Goal: Task Accomplishment & Management: Complete application form

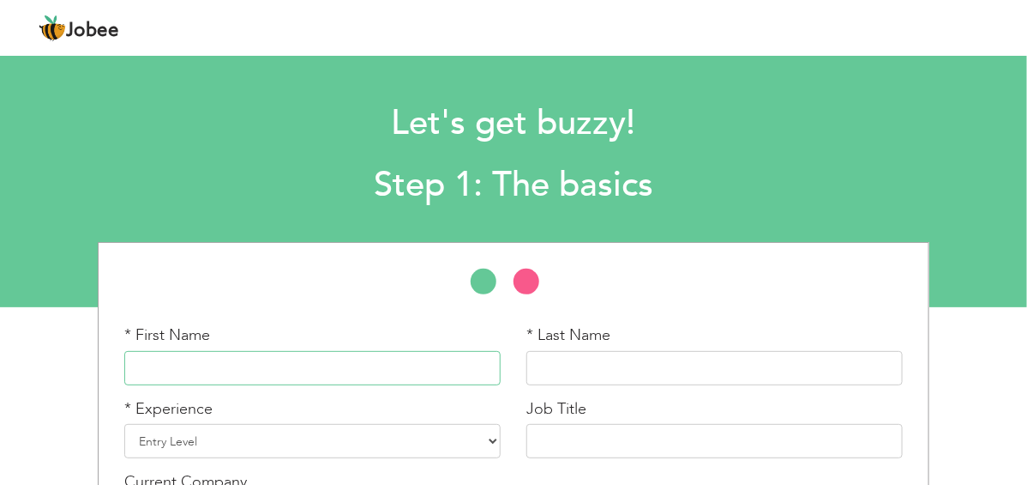
drag, startPoint x: 437, startPoint y: 376, endPoint x: 445, endPoint y: 374, distance: 8.7
click at [442, 376] on input "text" at bounding box center [312, 368] width 377 height 34
type input "Shujat"
click at [666, 367] on input "text" at bounding box center [715, 368] width 377 height 34
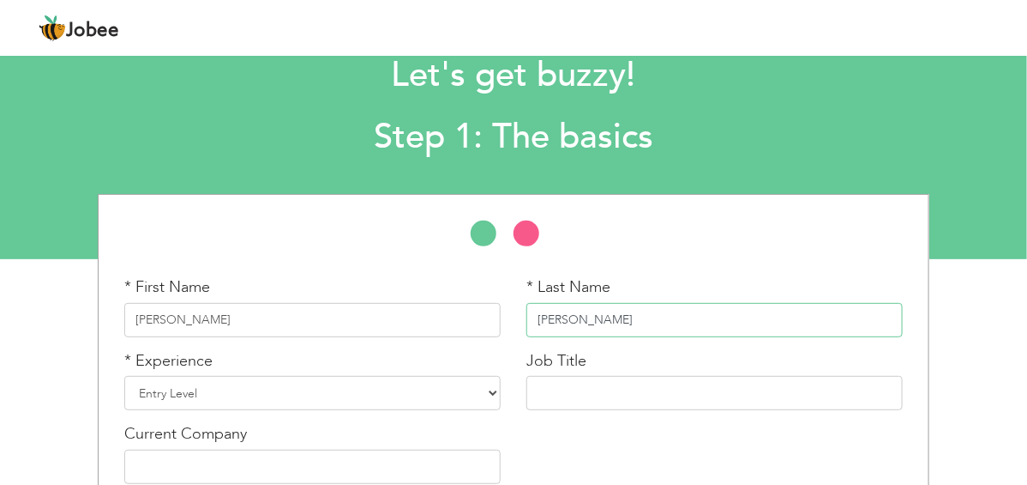
scroll to position [85, 0]
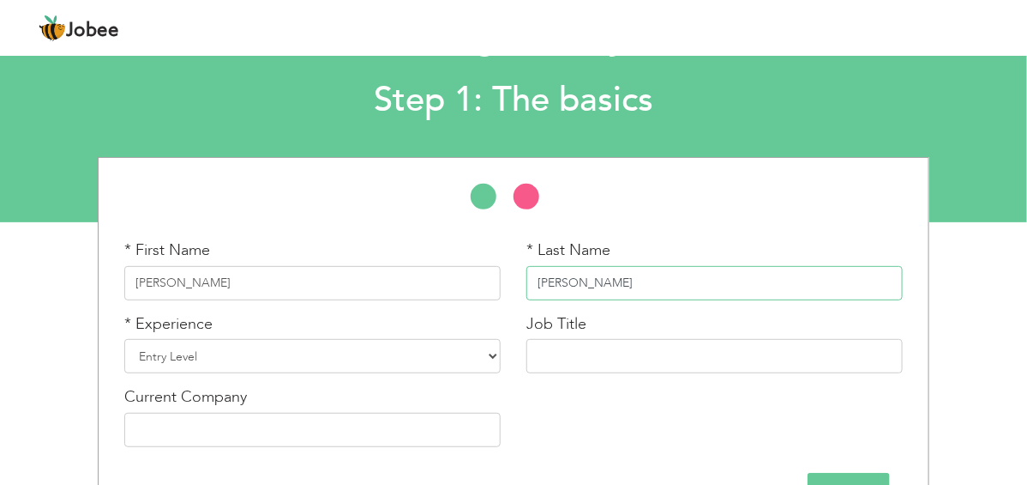
type input "Ali"
click at [418, 356] on select "Entry Level Less than 1 Year 1 Year 2 Years 3 Years 4 Years 5 Years 6 Years 7 Y…" at bounding box center [312, 356] width 377 height 34
click at [539, 343] on input "text" at bounding box center [715, 356] width 377 height 34
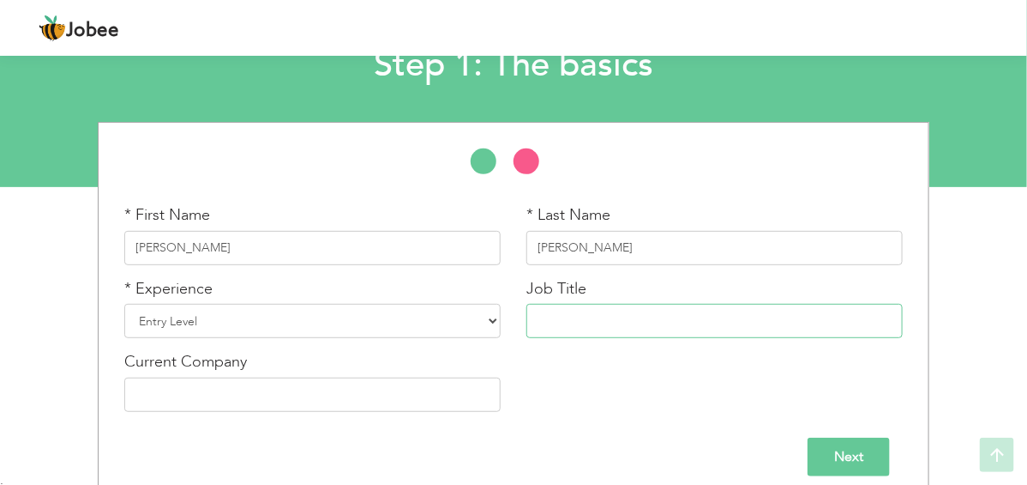
scroll to position [136, 0]
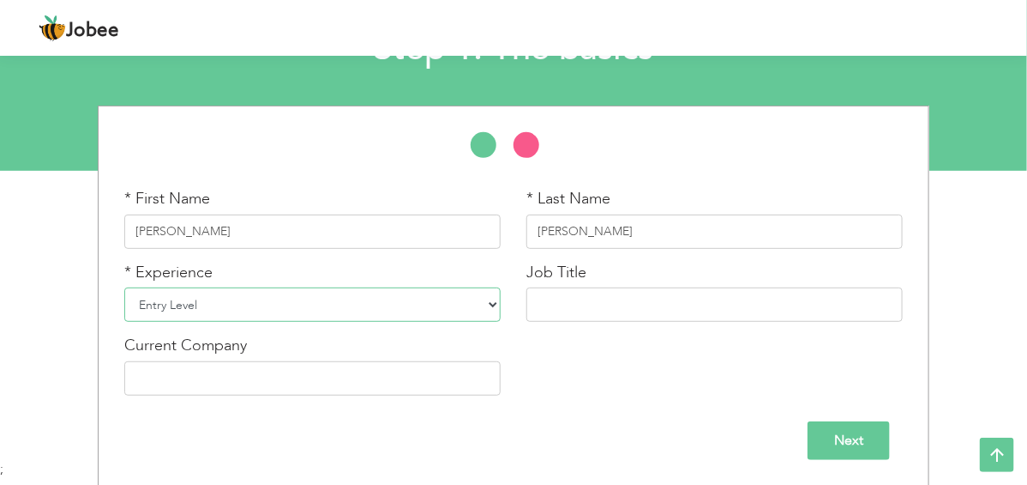
click at [187, 303] on select "Entry Level Less than 1 Year 1 Year 2 Years 3 Years 4 Years 5 Years 6 Years 7 Y…" at bounding box center [312, 304] width 377 height 34
click at [628, 316] on input "text" at bounding box center [715, 304] width 377 height 34
click at [245, 290] on select "Entry Level Less than 1 Year 1 Year 2 Years 3 Years 4 Years 5 Years 6 Years 7 Y…" at bounding box center [312, 304] width 377 height 34
click at [124, 287] on select "Entry Level Less than 1 Year 1 Year 2 Years 3 Years 4 Years 5 Years 6 Years 7 Y…" at bounding box center [312, 304] width 377 height 34
click at [606, 303] on input "text" at bounding box center [715, 304] width 377 height 34
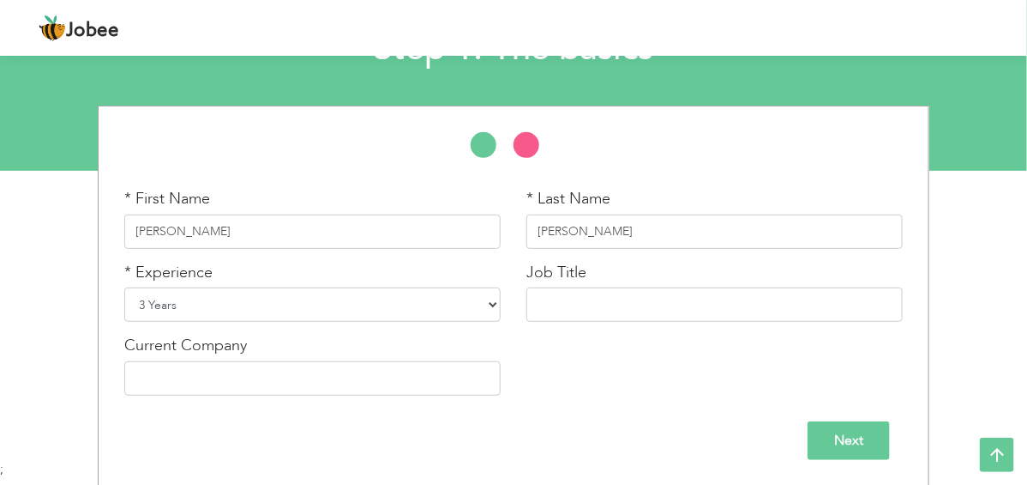
click at [256, 297] on select "Entry Level Less than 1 Year 1 Year 2 Years 3 Years 4 Years 5 Years 6 Years 7 Y…" at bounding box center [312, 304] width 377 height 34
select select "16"
click at [124, 287] on select "Entry Level Less than 1 Year 1 Year 2 Years 3 Years 4 Years 5 Years 6 Years 7 Y…" at bounding box center [312, 304] width 377 height 34
click at [620, 316] on input "text" at bounding box center [715, 304] width 377 height 34
type input "Photophagher"
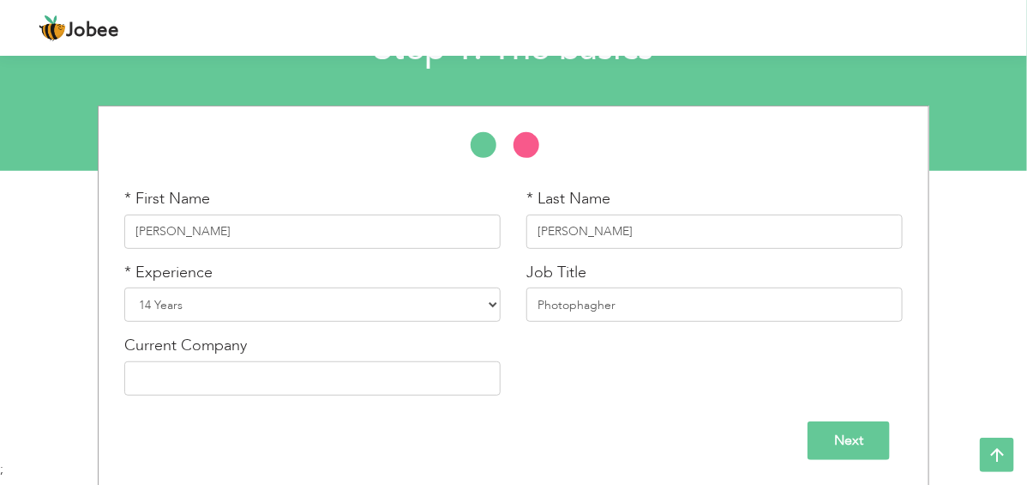
drag, startPoint x: 601, startPoint y: 306, endPoint x: 590, endPoint y: 340, distance: 36.1
click at [590, 340] on div "* First Name Shujat * Last Name Ali * Experience Entry Level Less than 1 Year 1…" at bounding box center [513, 298] width 804 height 220
drag, startPoint x: 563, startPoint y: 308, endPoint x: 613, endPoint y: 382, distance: 89.4
click at [613, 382] on div "* First Name Shujat * Last Name Ali * Experience Entry Level Less than 1 Year 1…" at bounding box center [513, 298] width 804 height 220
click at [362, 379] on input "text" at bounding box center [312, 378] width 377 height 34
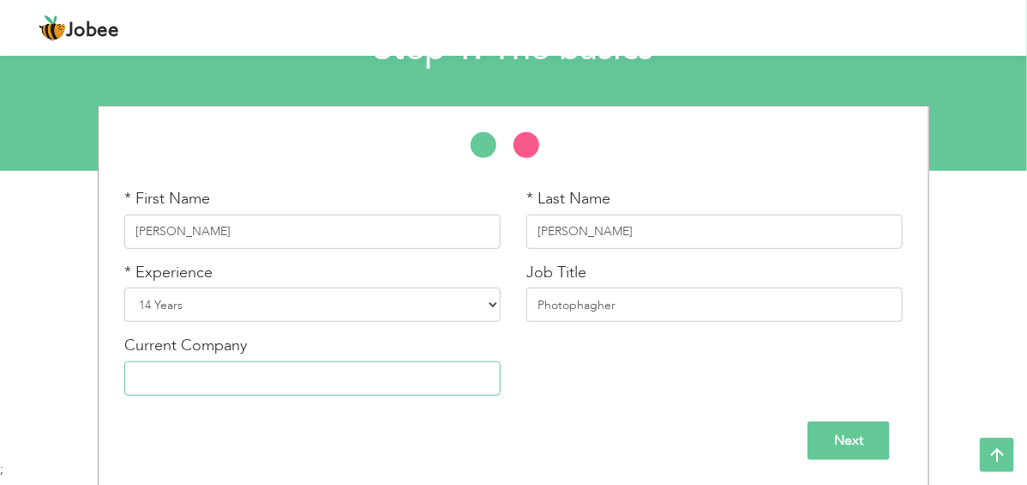
type input "s"
click at [360, 303] on select "Entry Level Less than 1 Year 1 Year 2 Years 3 Years 4 Years 5 Years 6 Years 7 Y…" at bounding box center [312, 304] width 377 height 34
select select "12"
click at [124, 287] on select "Entry Level Less than 1 Year 1 Year 2 Years 3 Years 4 Years 5 Years 6 Years 7 Y…" at bounding box center [312, 304] width 377 height 34
click at [624, 299] on input "Photophagher" at bounding box center [715, 304] width 377 height 34
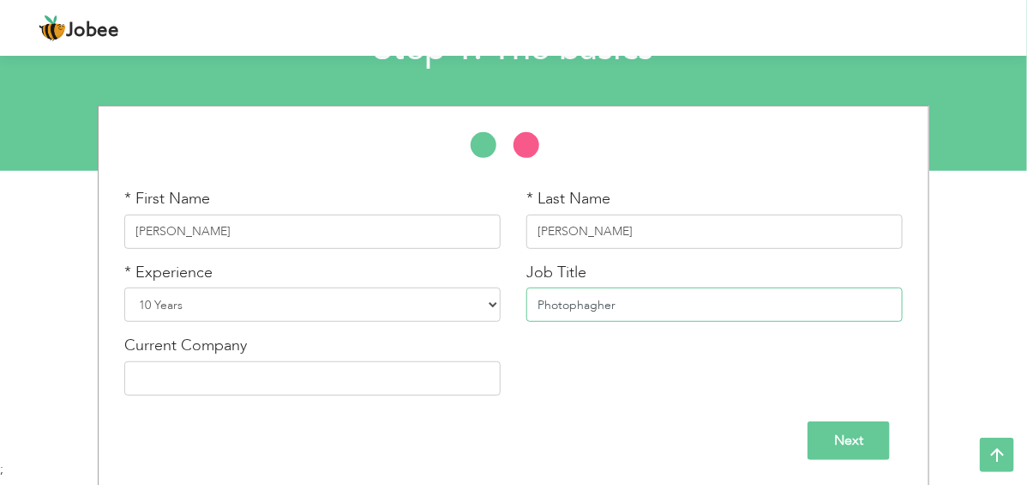
drag, startPoint x: 569, startPoint y: 300, endPoint x: 685, endPoint y: 311, distance: 117.2
click at [685, 311] on input "Photophagher" at bounding box center [715, 304] width 377 height 34
click at [660, 305] on input "Photographer and vido editor" at bounding box center [715, 304] width 377 height 34
click at [674, 304] on input "Photographer and video editor" at bounding box center [715, 304] width 377 height 34
type input "Photographer and video editor"
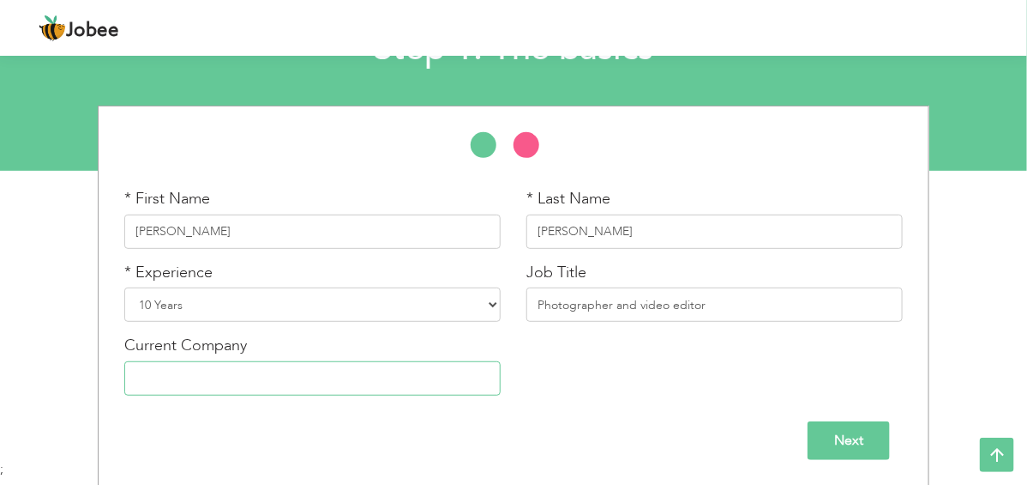
click at [124, 381] on input "text" at bounding box center [312, 378] width 377 height 34
type input "CT-42 News"
click at [890, 435] on input "Next" at bounding box center [849, 440] width 82 height 39
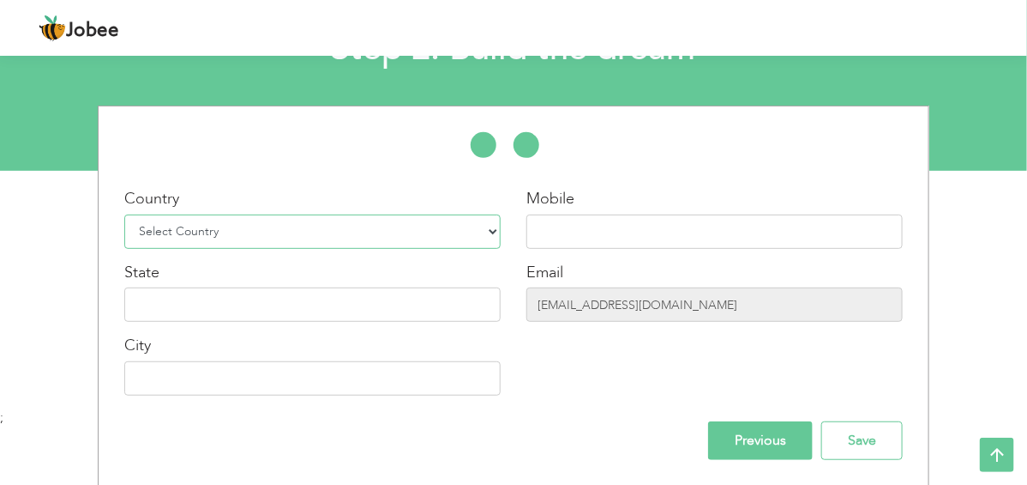
click at [146, 238] on select "Select Country Afghanistan Albania Algeria American Samoa Andorra Angola Anguil…" at bounding box center [312, 231] width 377 height 34
select select "166"
click at [124, 214] on select "Select Country Afghanistan Albania Algeria American Samoa Andorra Angola Anguil…" at bounding box center [312, 231] width 377 height 34
click at [562, 222] on input "text" at bounding box center [715, 231] width 377 height 34
type input "0300-4276187"
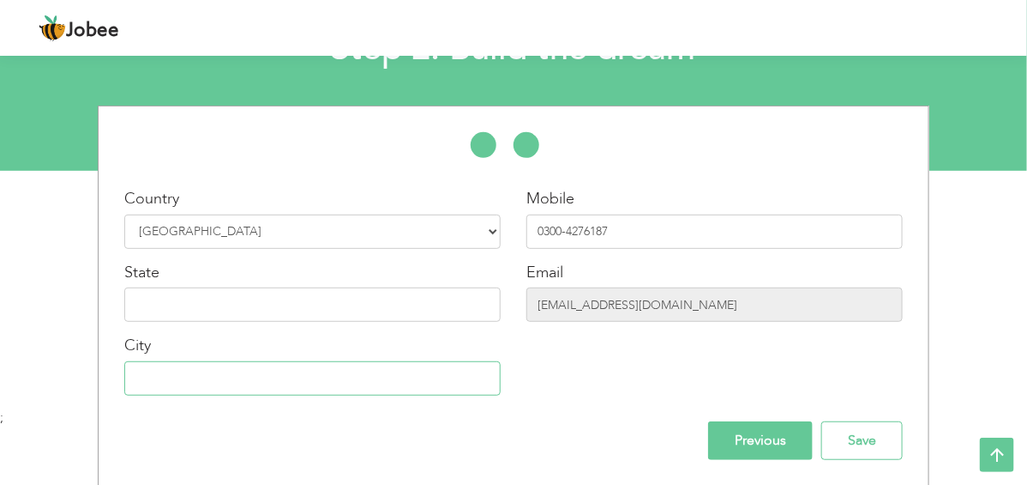
click at [313, 378] on input "text" at bounding box center [312, 378] width 377 height 34
type input "[GEOGRAPHIC_DATA]"
click at [813, 442] on input "Previous" at bounding box center [760, 440] width 105 height 39
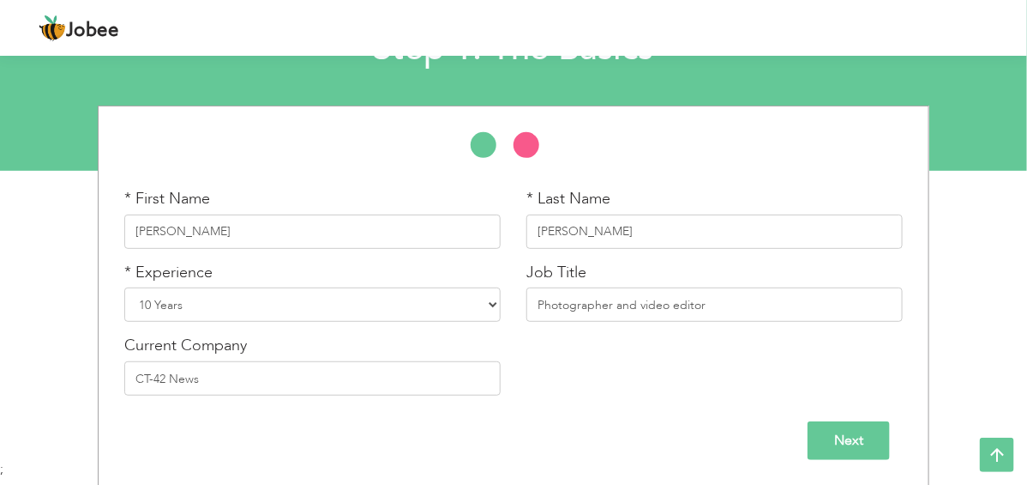
click at [890, 429] on input "Next" at bounding box center [849, 440] width 82 height 39
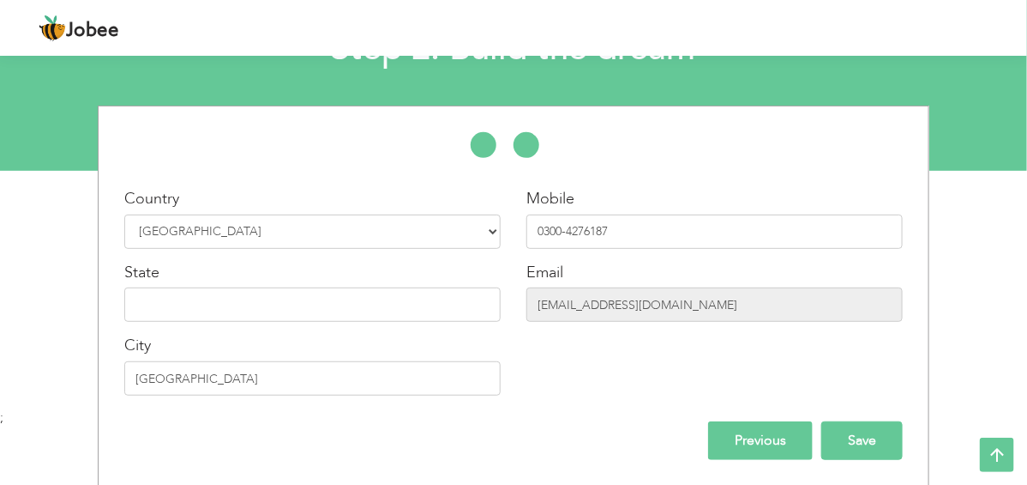
click at [903, 437] on input "Save" at bounding box center [862, 440] width 81 height 39
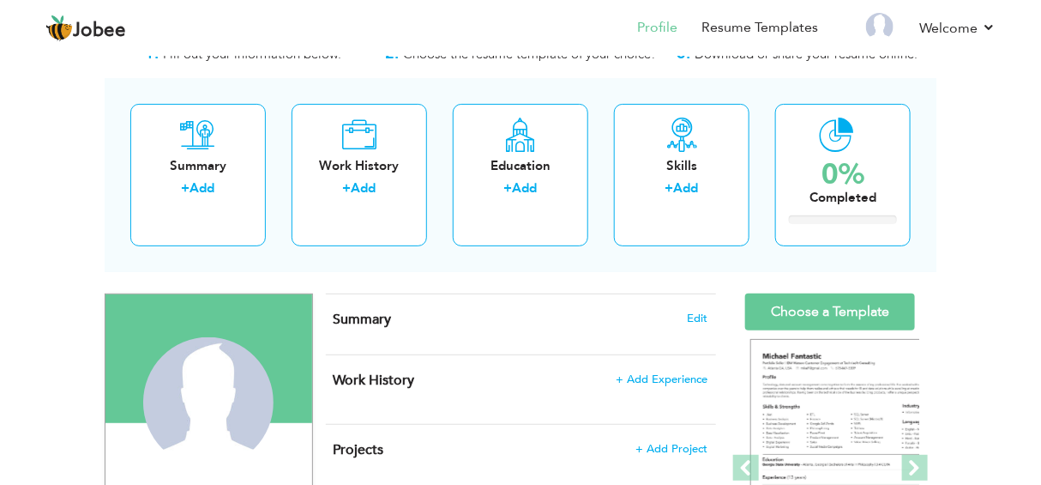
scroll to position [85, 0]
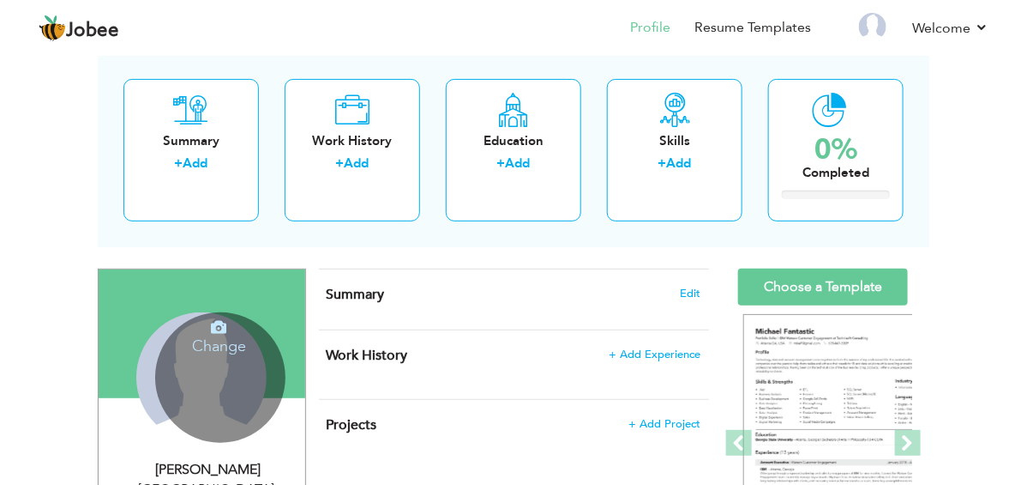
click at [155, 360] on div "Change Remove" at bounding box center [220, 377] width 130 height 130
click at [211, 319] on icon at bounding box center [218, 326] width 15 height 15
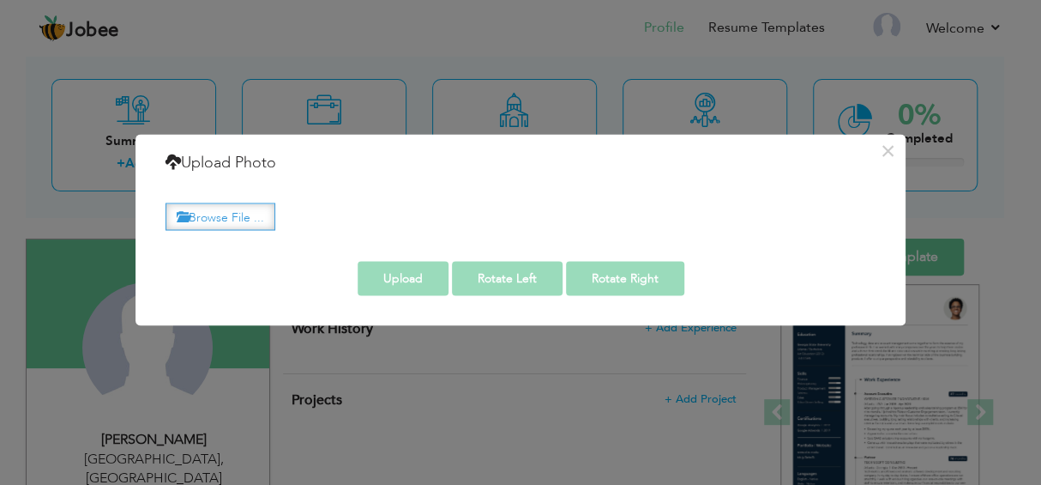
click at [233, 217] on label "Browse File ..." at bounding box center [221, 216] width 110 height 27
click at [0, 0] on input "Browse File ..." at bounding box center [0, 0] width 0 height 0
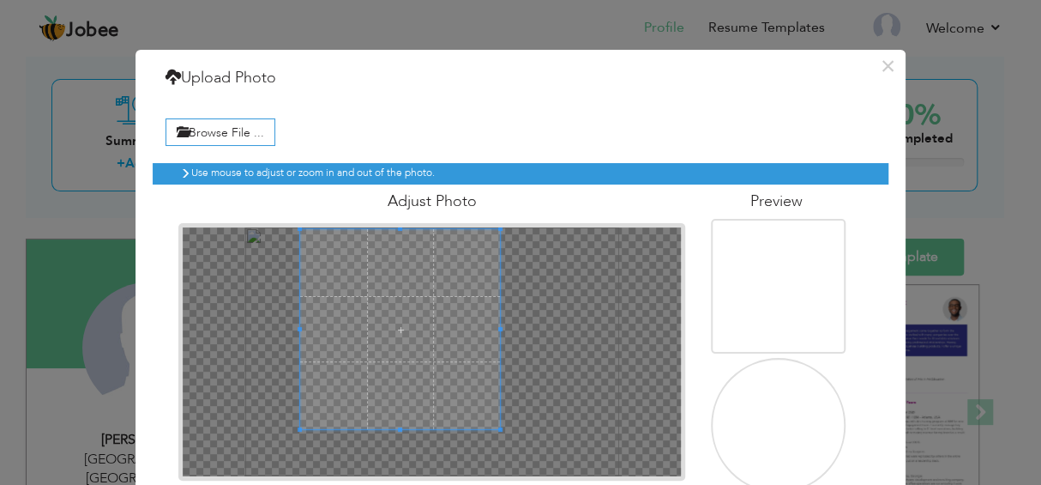
click at [372, 321] on span at bounding box center [400, 329] width 200 height 200
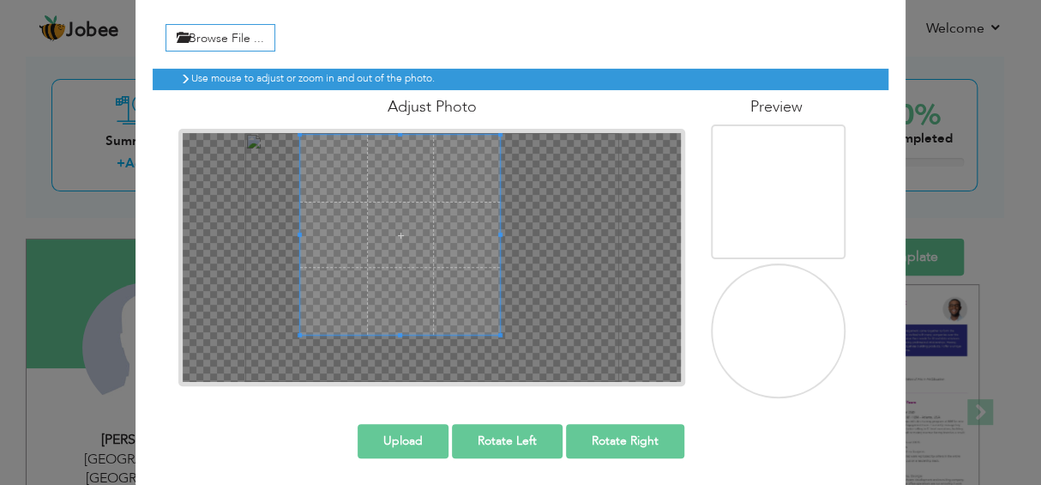
click at [406, 431] on button "Upload" at bounding box center [403, 441] width 91 height 34
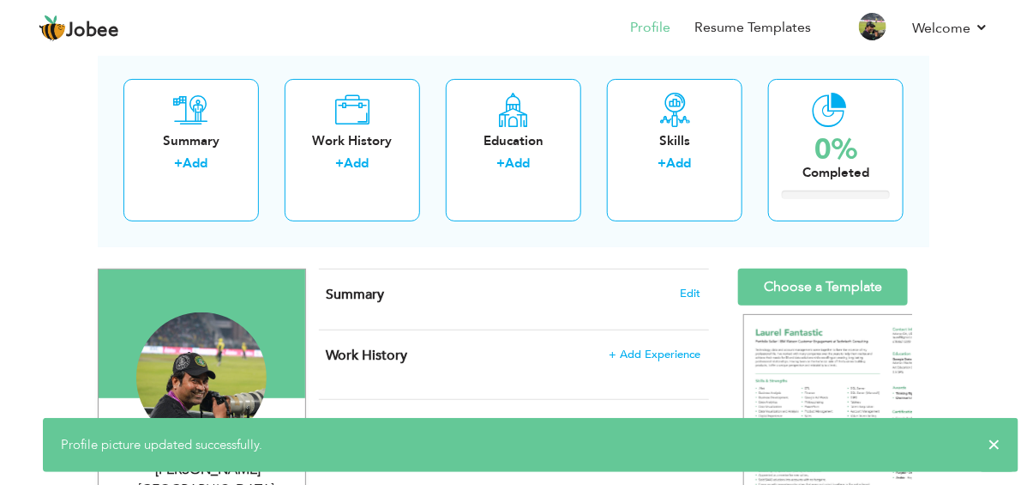
scroll to position [0, 0]
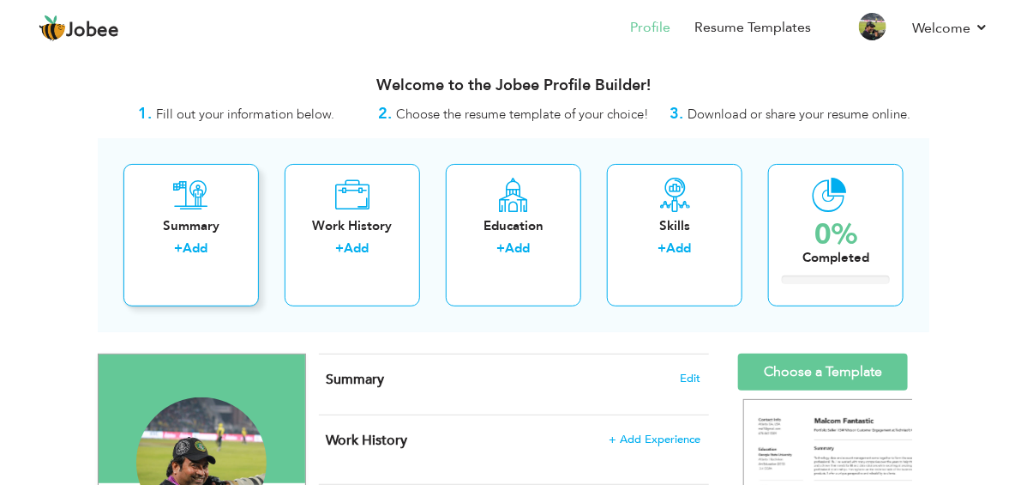
click at [176, 222] on div "Summary" at bounding box center [191, 226] width 108 height 18
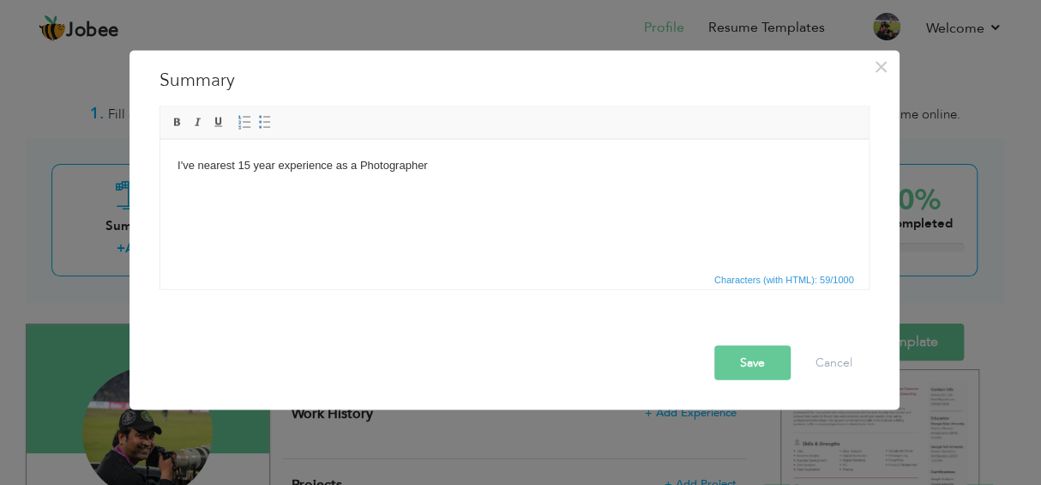
click at [360, 162] on body "I've nearest 15 year experience as a Photographer" at bounding box center [514, 165] width 674 height 18
click at [437, 166] on body "I've nearest 15 year experience as a Photographer" at bounding box center [514, 165] width 674 height 18
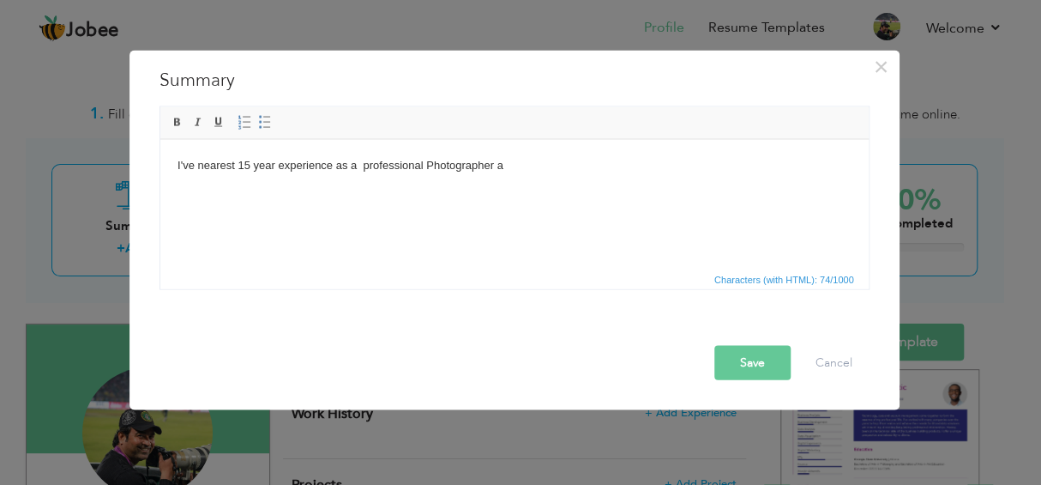
click at [509, 172] on body "I've nearest 15 year experience as a professional Photographer a" at bounding box center [514, 165] width 674 height 18
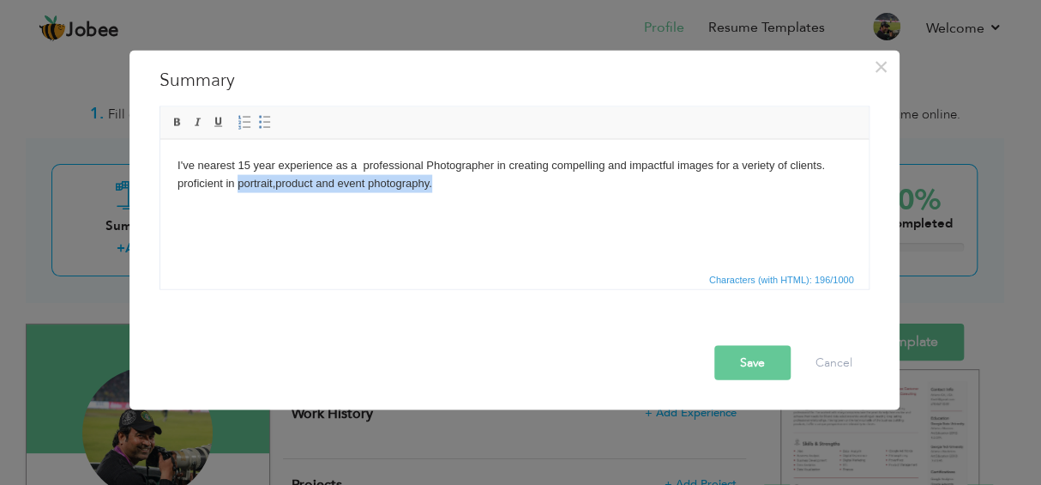
drag, startPoint x: 238, startPoint y: 183, endPoint x: 430, endPoint y: 197, distance: 192.7
click at [430, 197] on html "I've nearest 15 year experience as a professional Photographer in creating comp…" at bounding box center [514, 174] width 708 height 70
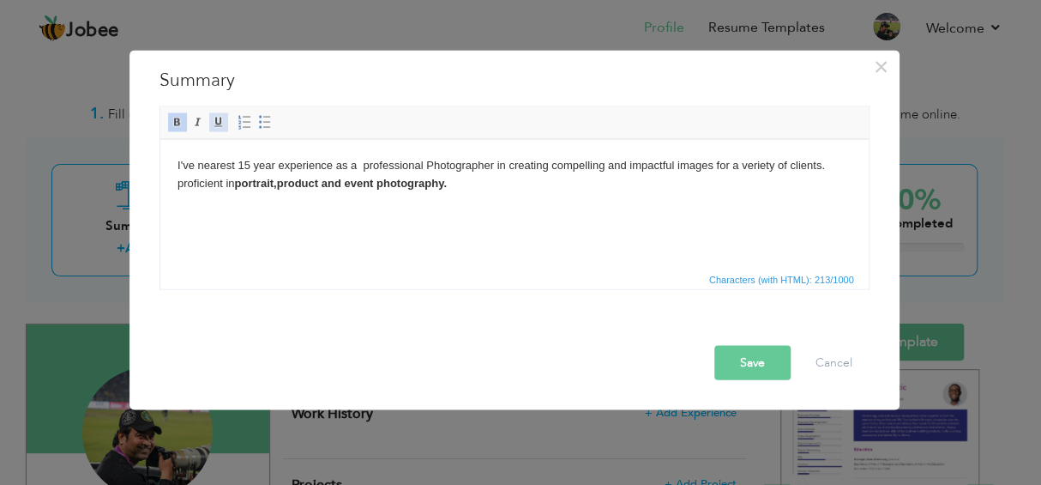
click at [217, 124] on span at bounding box center [219, 122] width 14 height 14
click at [366, 209] on html "I've nearest 15 year experience as a professional Photographer in creating comp…" at bounding box center [514, 174] width 708 height 70
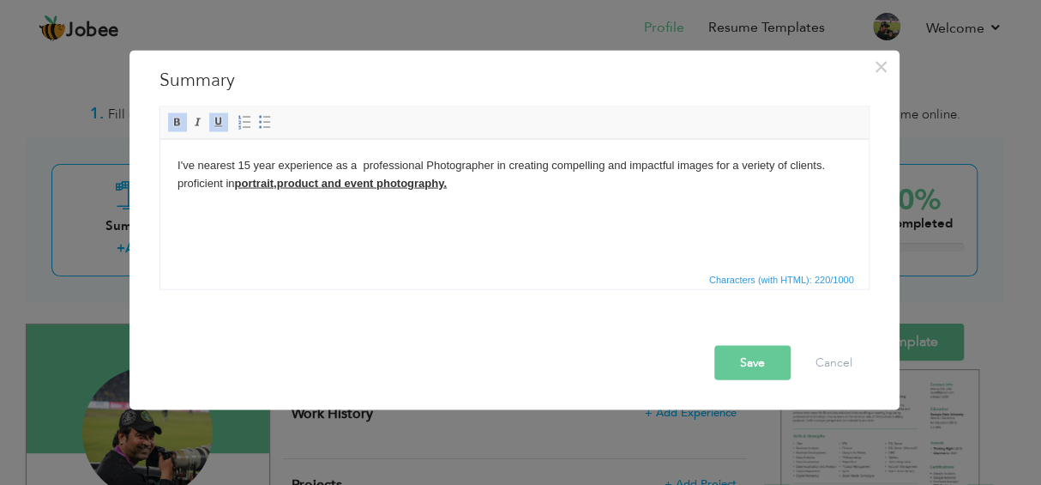
click at [216, 123] on span at bounding box center [219, 122] width 14 height 14
click at [214, 124] on span at bounding box center [219, 122] width 14 height 14
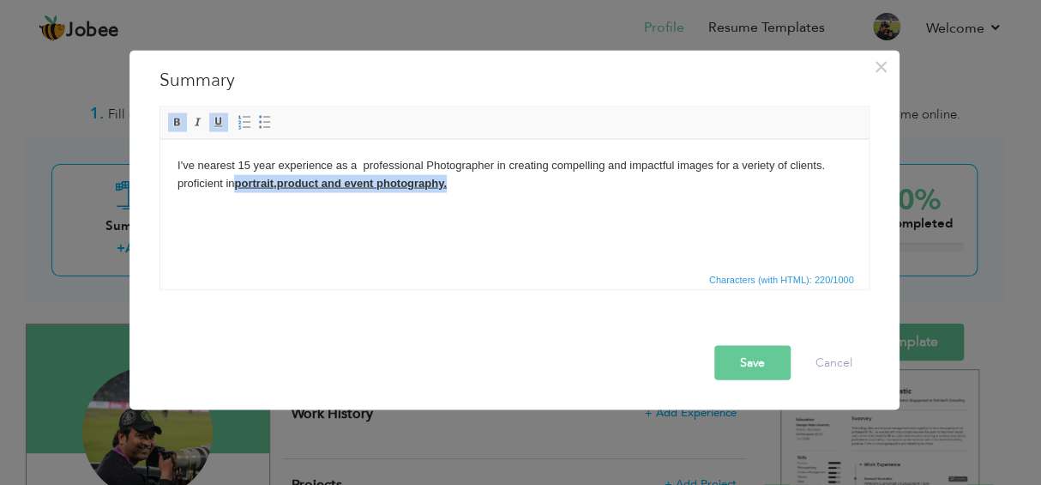
drag, startPoint x: 237, startPoint y: 181, endPoint x: 451, endPoint y: 195, distance: 214.9
click at [451, 195] on html "I've nearest 15 year experience as a professional Photographer in creating comp…" at bounding box center [514, 174] width 708 height 70
click at [216, 124] on span at bounding box center [219, 122] width 14 height 14
click at [334, 209] on html "I've nearest 15 year experience as a professional Photographer in creating comp…" at bounding box center [514, 174] width 708 height 70
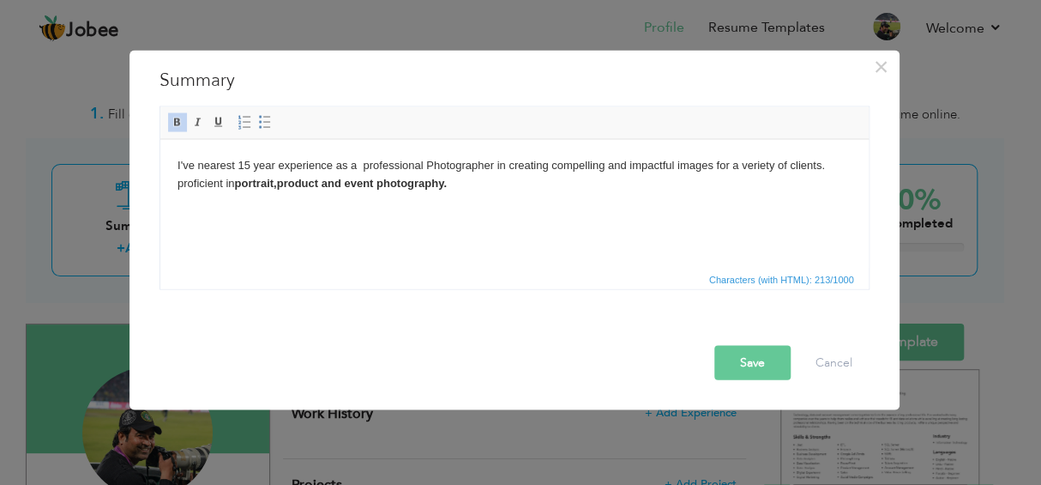
click at [744, 353] on button "Save" at bounding box center [752, 362] width 76 height 34
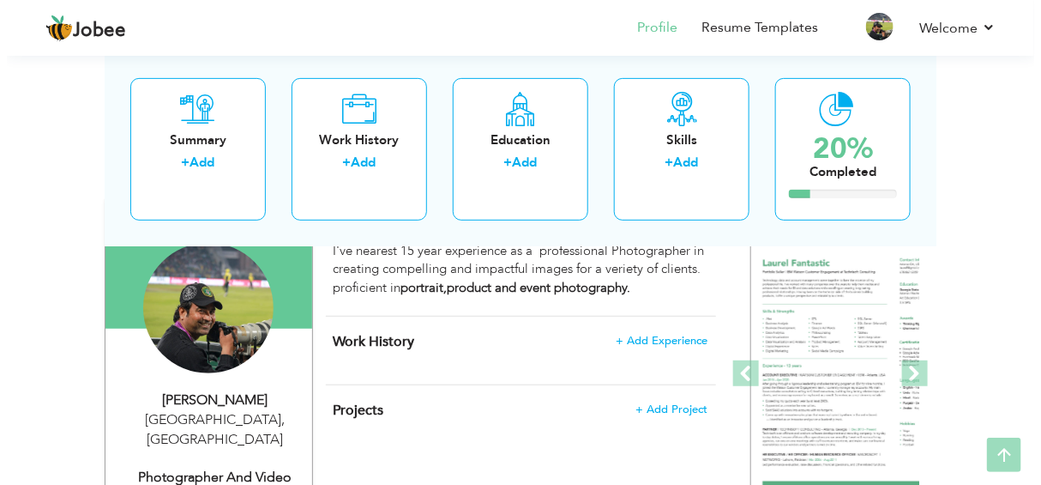
scroll to position [171, 0]
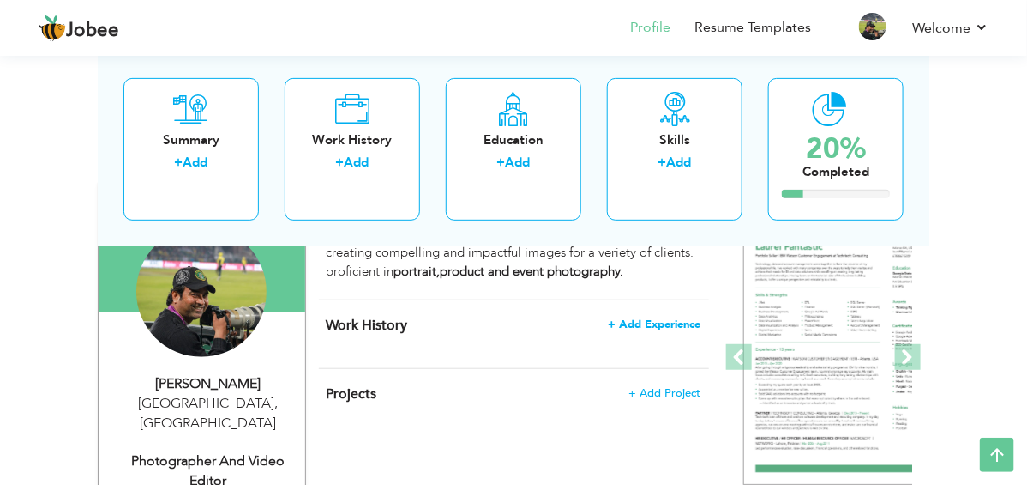
click at [669, 318] on span "+ Add Experience" at bounding box center [654, 324] width 93 height 12
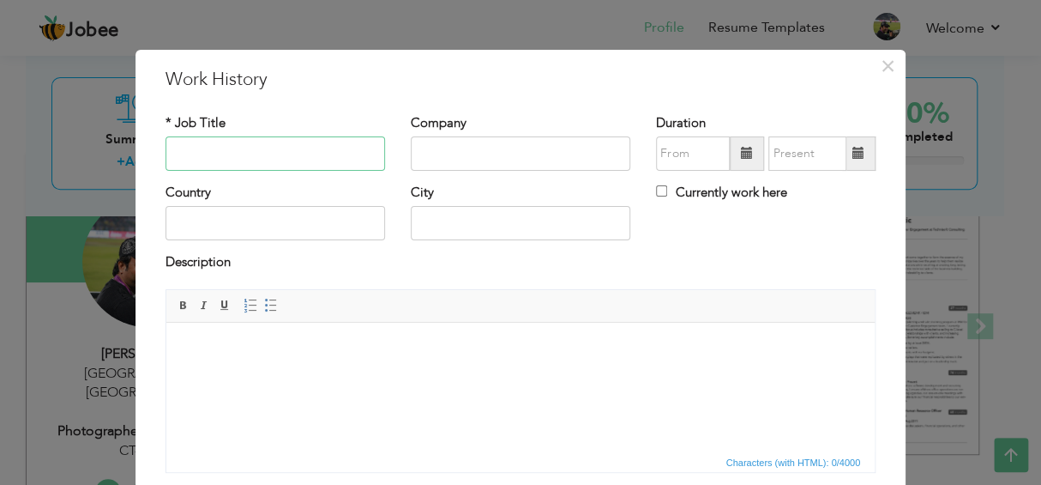
click at [272, 150] on input "text" at bounding box center [276, 153] width 220 height 34
type input "p"
click at [450, 160] on input "text" at bounding box center [521, 153] width 220 height 34
click at [276, 158] on input "Photographer" at bounding box center [276, 153] width 220 height 34
click at [449, 154] on input "text" at bounding box center [521, 153] width 220 height 34
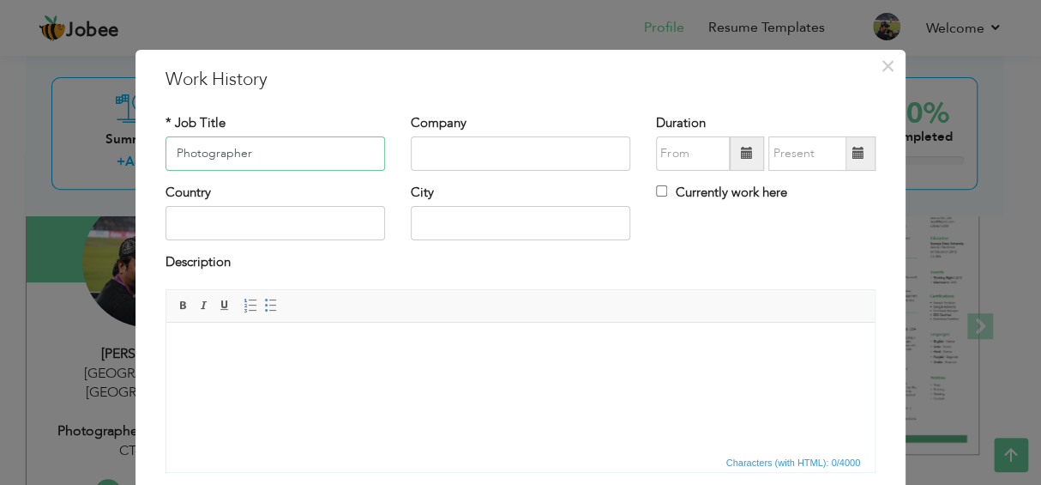
click at [305, 155] on input "Photographer" at bounding box center [276, 153] width 220 height 34
type input "Photographer"
drag, startPoint x: 386, startPoint y: 147, endPoint x: 404, endPoint y: 152, distance: 18.7
click at [390, 148] on div "* Job Title Photographer" at bounding box center [275, 148] width 245 height 69
click at [418, 154] on input "text" at bounding box center [521, 153] width 220 height 34
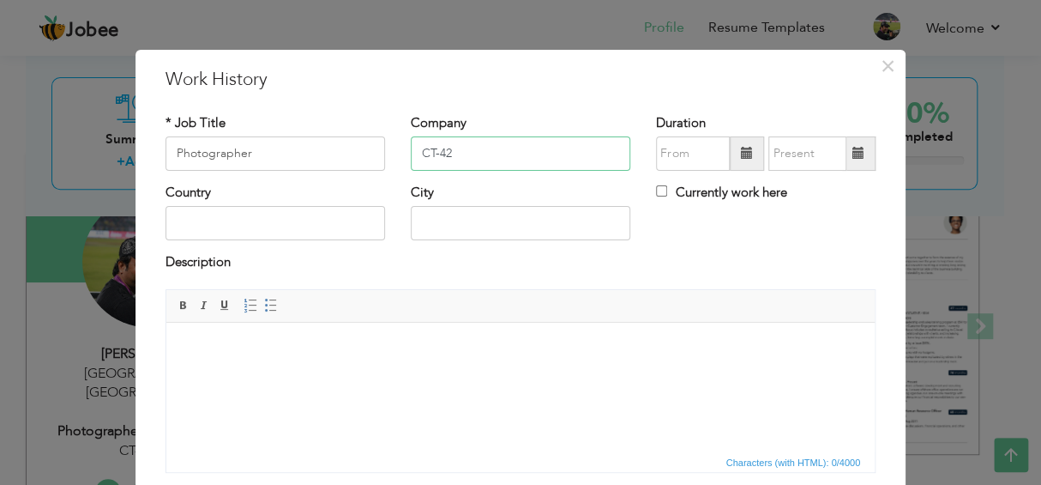
type input "CT-42"
type input "09/2025"
click at [660, 161] on input "09/2025" at bounding box center [693, 153] width 74 height 34
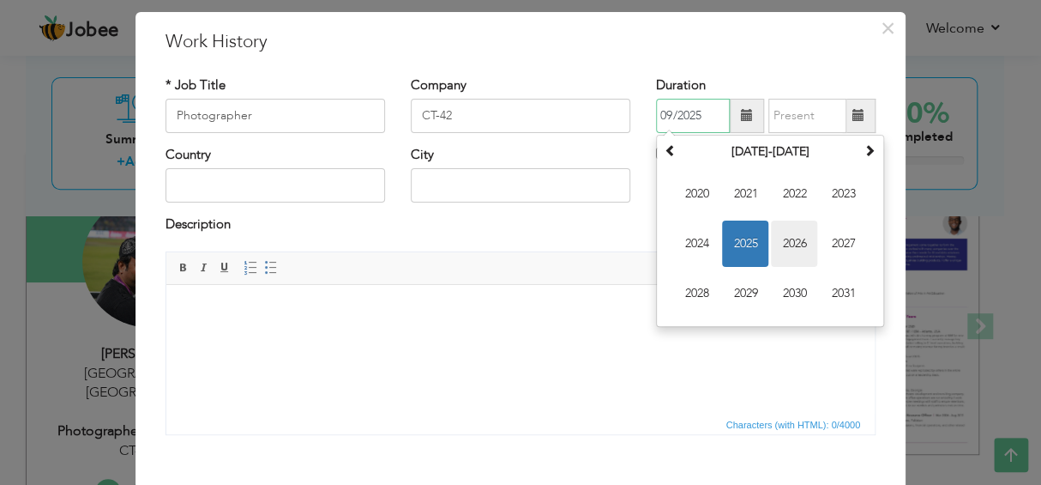
scroll to position [0, 0]
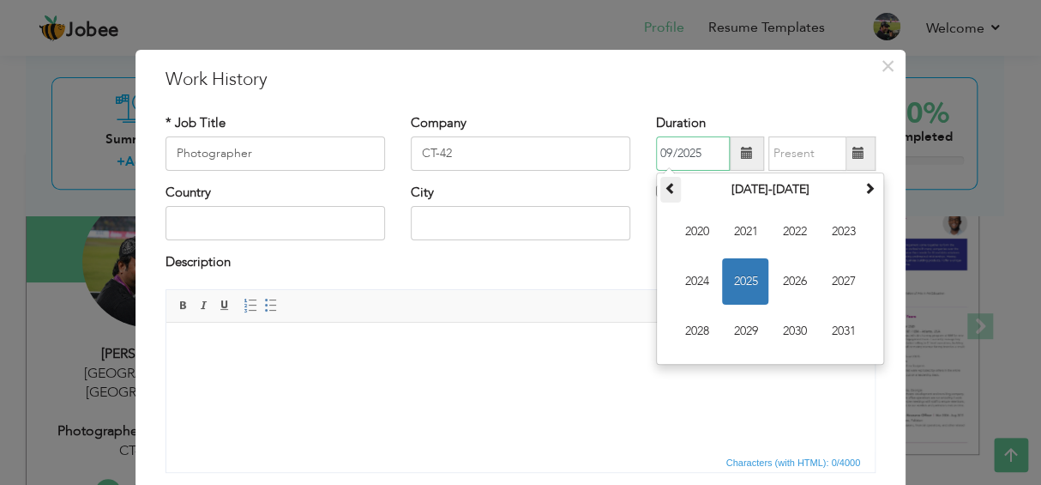
click at [661, 177] on th at bounding box center [670, 190] width 21 height 26
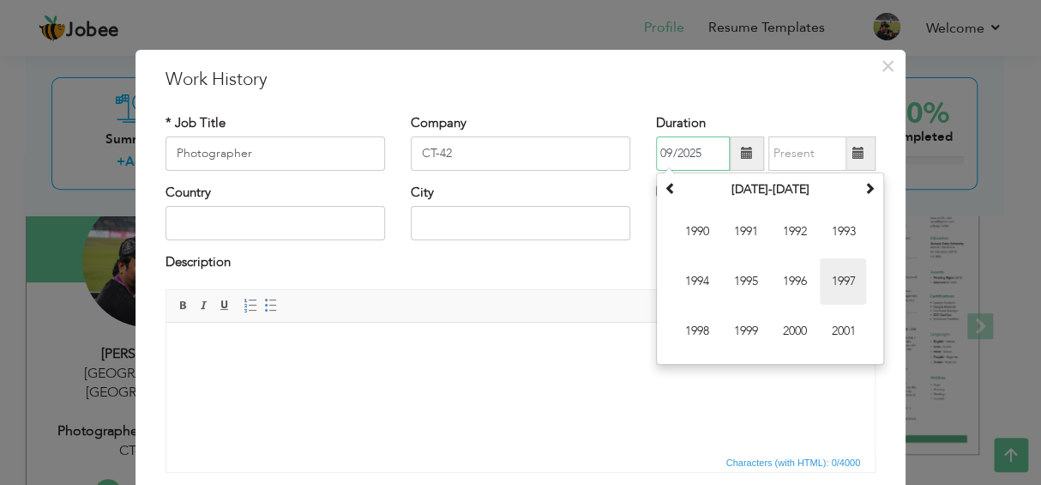
click at [838, 280] on span "1997" at bounding box center [843, 281] width 46 height 46
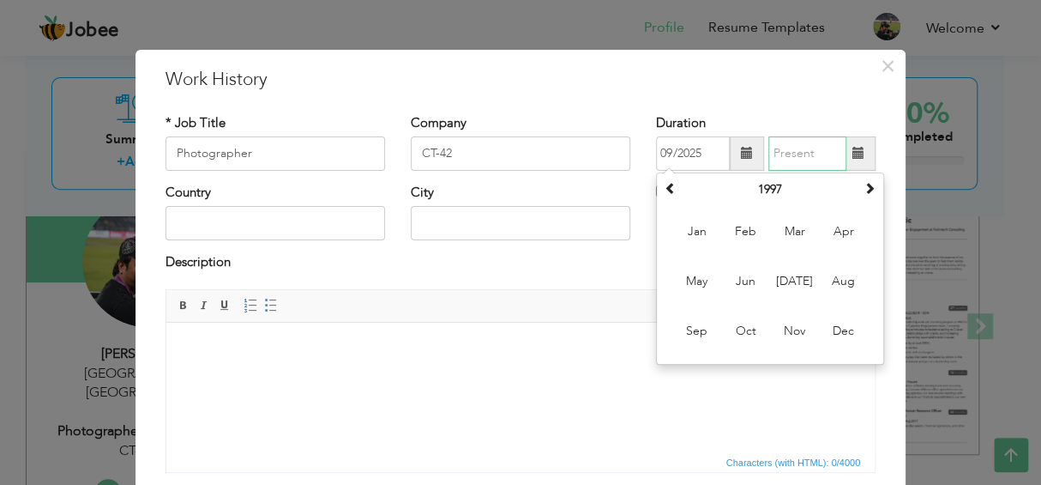
type input "09/2025"
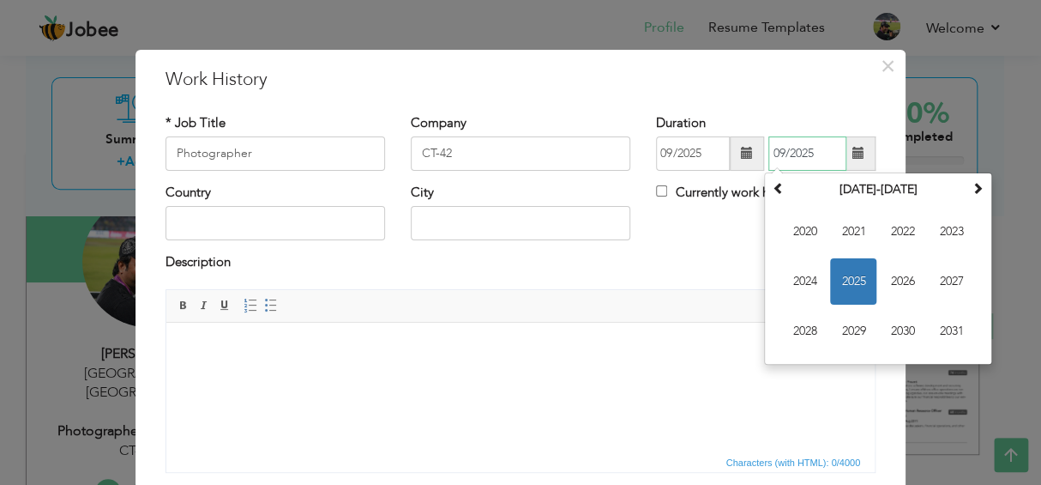
click at [825, 150] on input "09/2025" at bounding box center [807, 153] width 78 height 34
drag, startPoint x: 817, startPoint y: 150, endPoint x: 766, endPoint y: 164, distance: 53.3
click at [768, 164] on input "09/2025" at bounding box center [807, 153] width 78 height 34
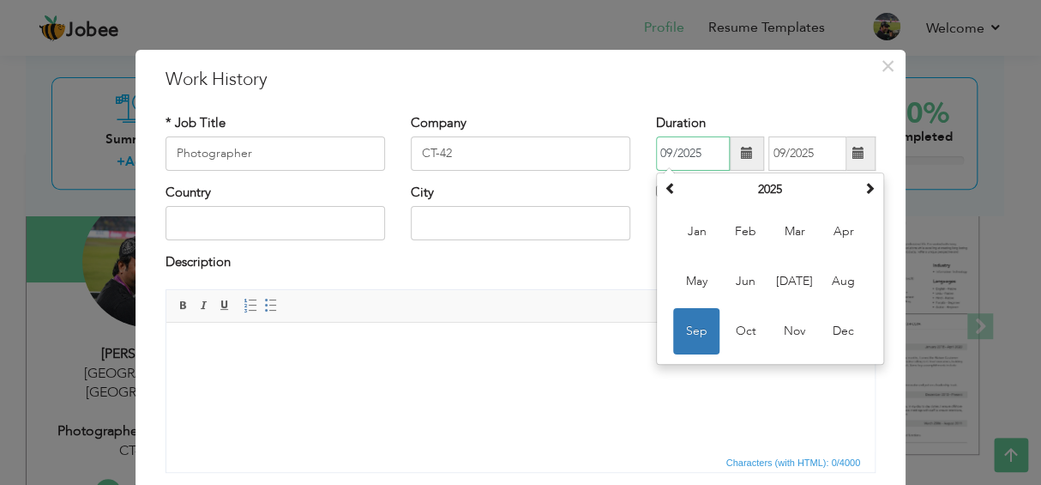
click at [692, 160] on input "09/2025" at bounding box center [693, 153] width 74 height 34
click at [787, 230] on span "Mar" at bounding box center [794, 231] width 46 height 46
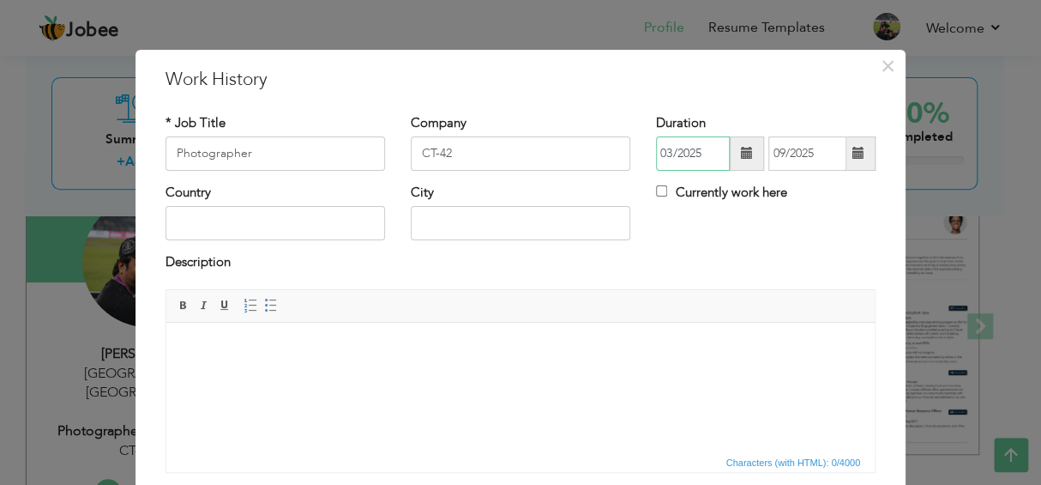
click at [693, 154] on input "03/2025" at bounding box center [693, 153] width 74 height 34
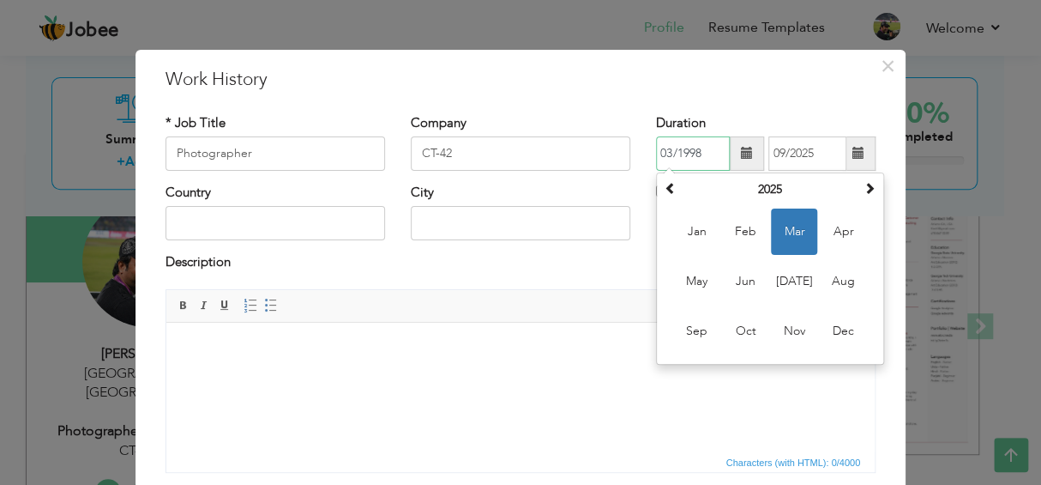
type input "03/1998"
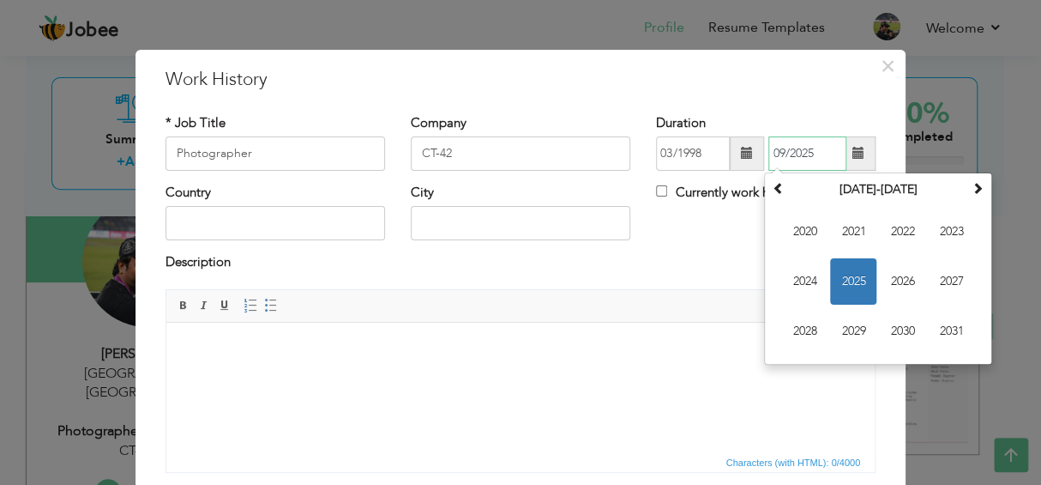
click at [803, 155] on input "09/2025" at bounding box center [807, 153] width 78 height 34
type input "09/2006"
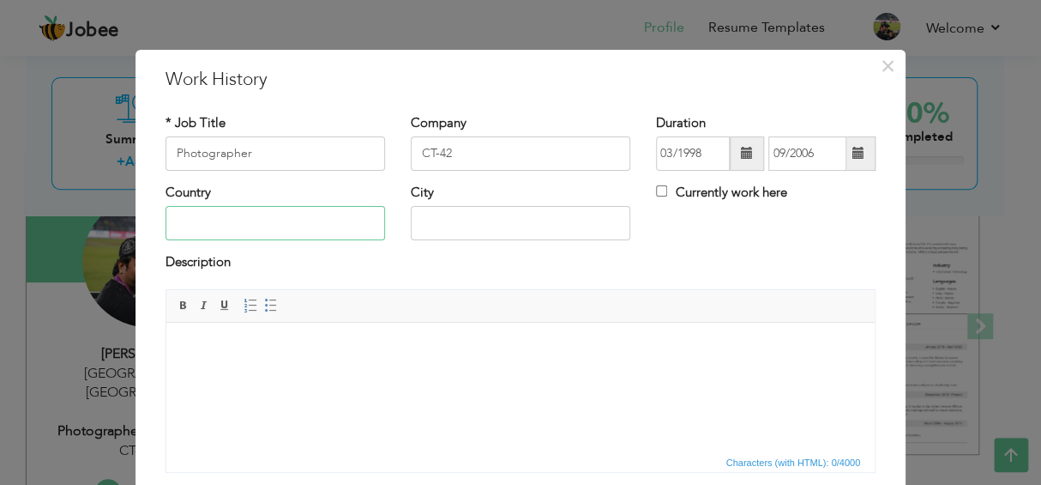
click at [288, 218] on input "text" at bounding box center [276, 223] width 220 height 34
type input "[GEOGRAPHIC_DATA]"
click at [419, 226] on input "text" at bounding box center [521, 223] width 220 height 34
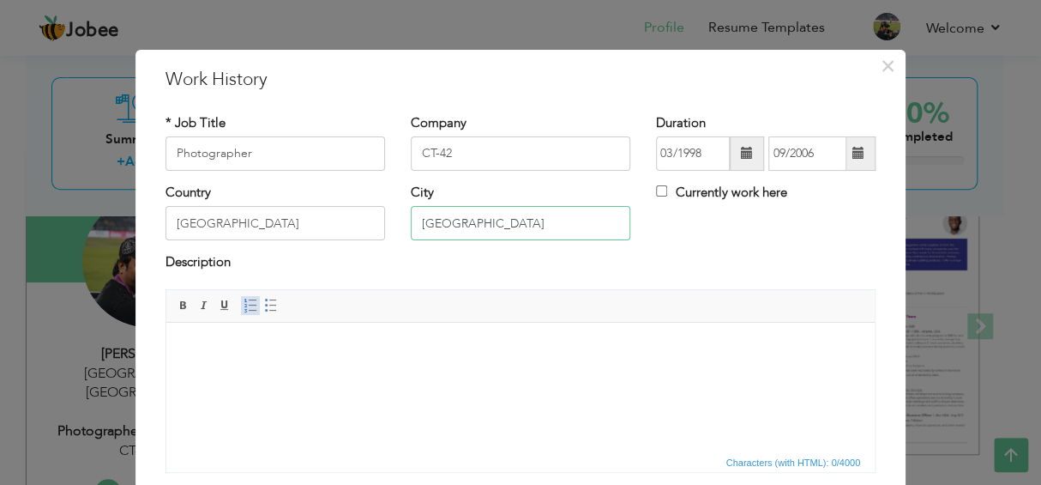
click at [244, 308] on span at bounding box center [251, 305] width 14 height 14
type input "[GEOGRAPHIC_DATA]"
click at [218, 352] on li at bounding box center [521, 348] width 606 height 18
click at [220, 305] on span at bounding box center [225, 305] width 14 height 14
click at [229, 305] on span "Basic Styles Bold Italic Underline" at bounding box center [206, 307] width 67 height 25
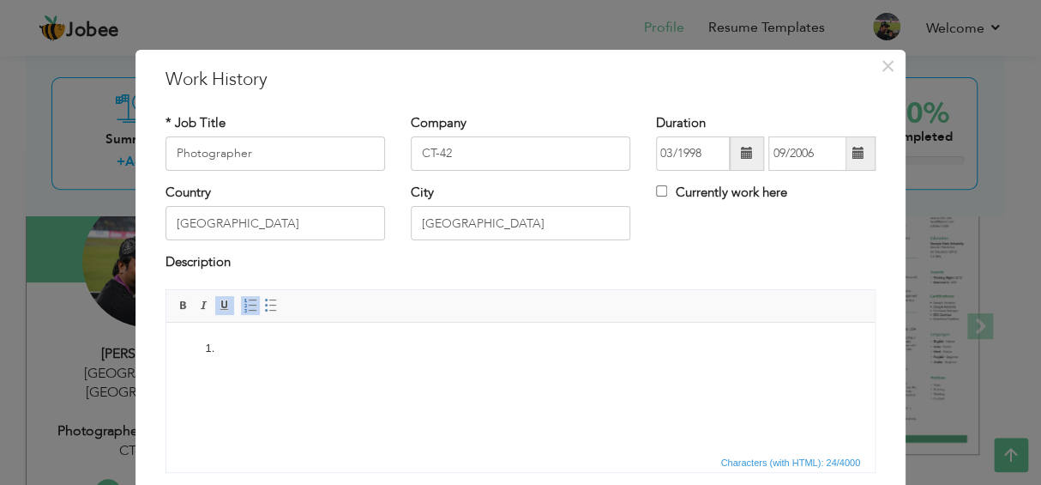
drag, startPoint x: 214, startPoint y: 351, endPoint x: 202, endPoint y: 353, distance: 13.0
click at [202, 353] on ol "​​​​​​​" at bounding box center [521, 348] width 674 height 18
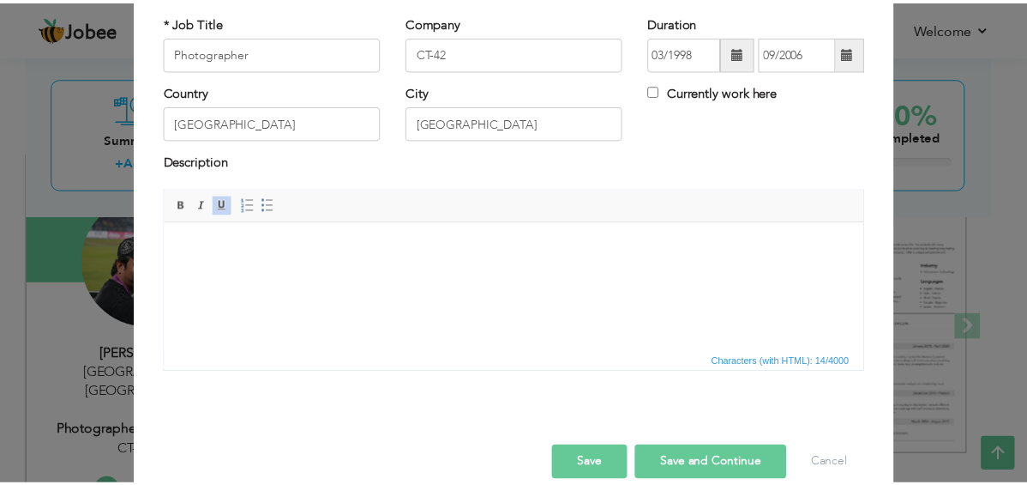
scroll to position [125, 0]
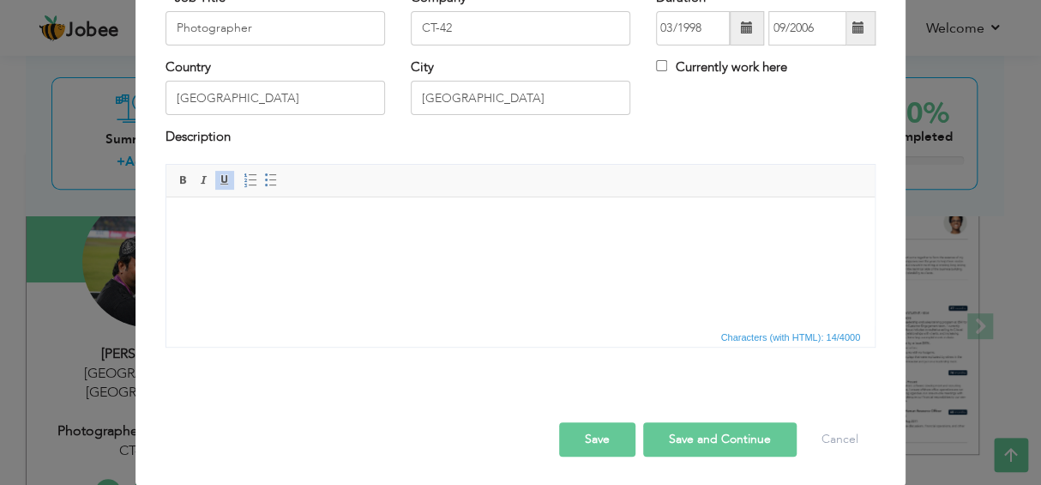
click at [586, 431] on button "Save" at bounding box center [597, 439] width 76 height 34
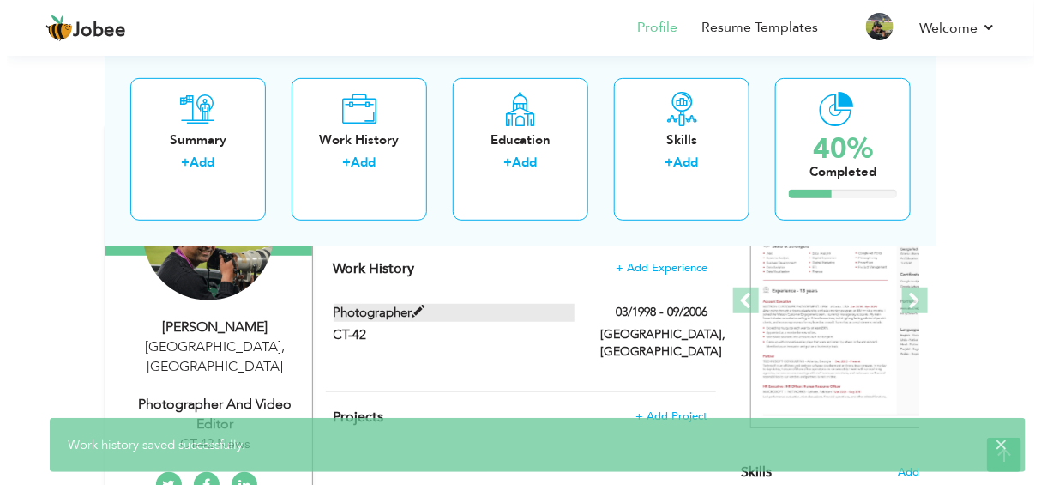
scroll to position [257, 0]
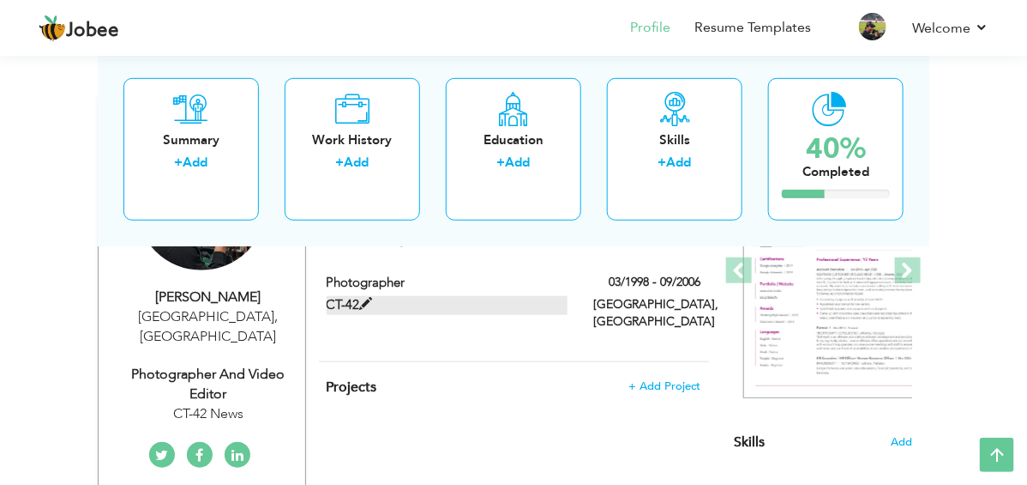
click at [360, 298] on span at bounding box center [366, 304] width 13 height 13
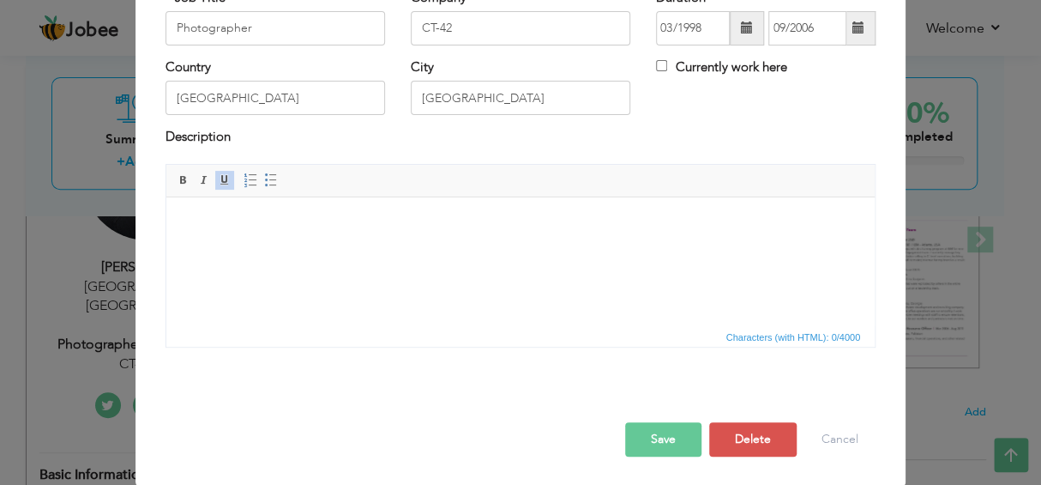
scroll to position [0, 0]
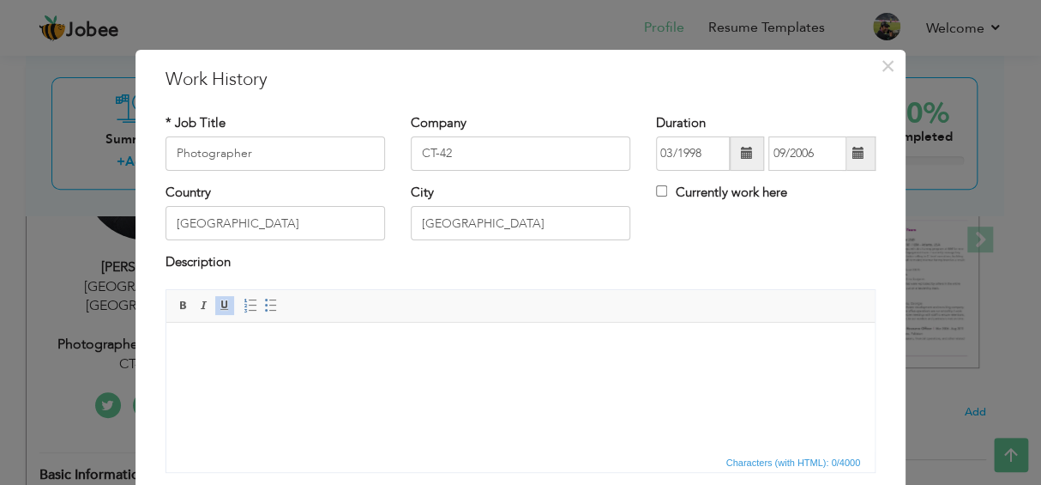
click at [216, 353] on body "​​​​​​​" at bounding box center [521, 348] width 674 height 18
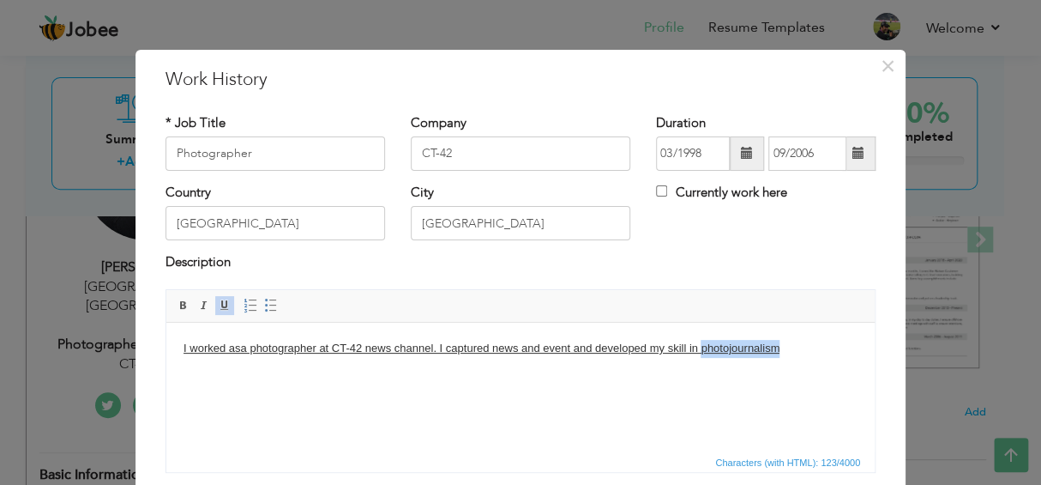
drag, startPoint x: 780, startPoint y: 348, endPoint x: 702, endPoint y: 349, distance: 78.1
click at [702, 349] on body "​​​​​​​I worked asa photographer at CT-42 news channel. I captured news and eve…" at bounding box center [521, 348] width 674 height 18
copy u "photojournalism"
click at [782, 349] on body "​​​​​​​I worked asa photographer at CT-42 news channel. I captured news and eve…" at bounding box center [521, 348] width 674 height 18
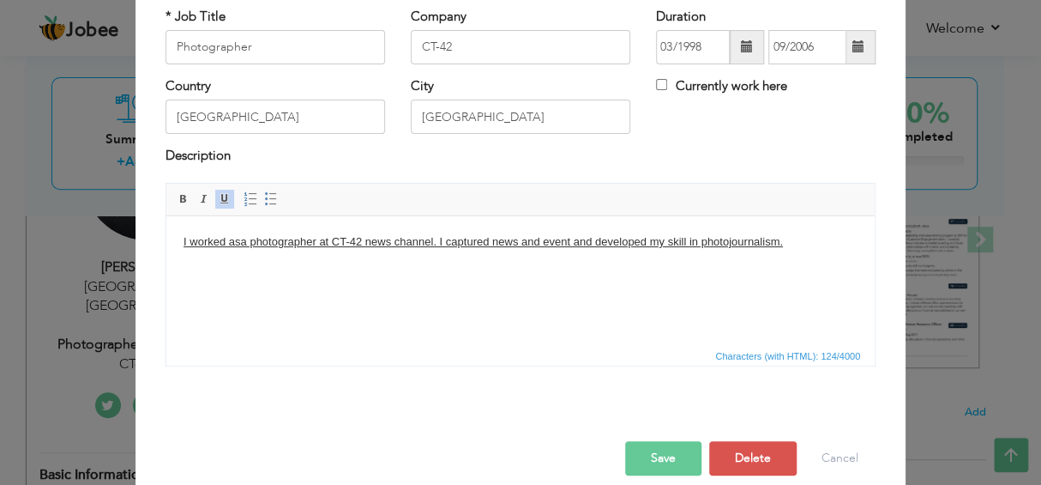
scroll to position [125, 0]
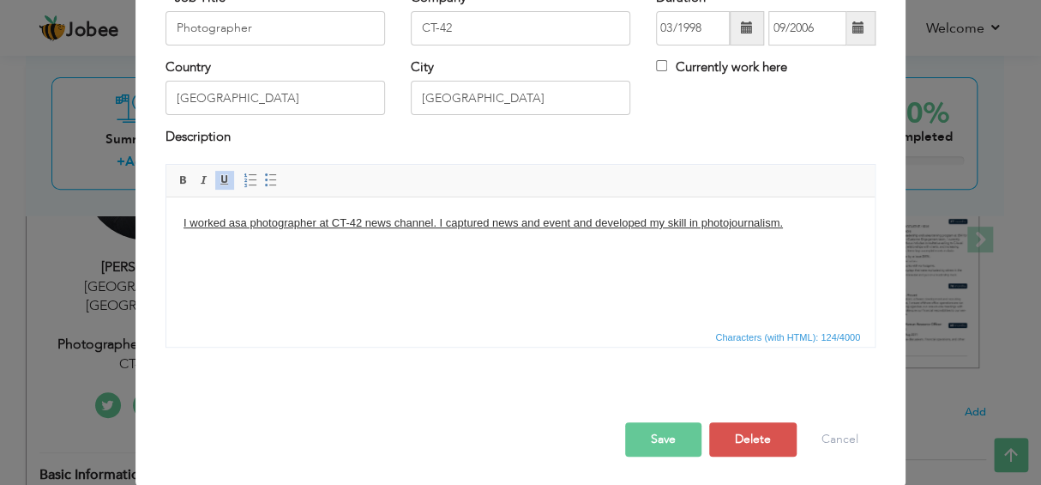
click at [661, 427] on button "Save" at bounding box center [663, 439] width 76 height 34
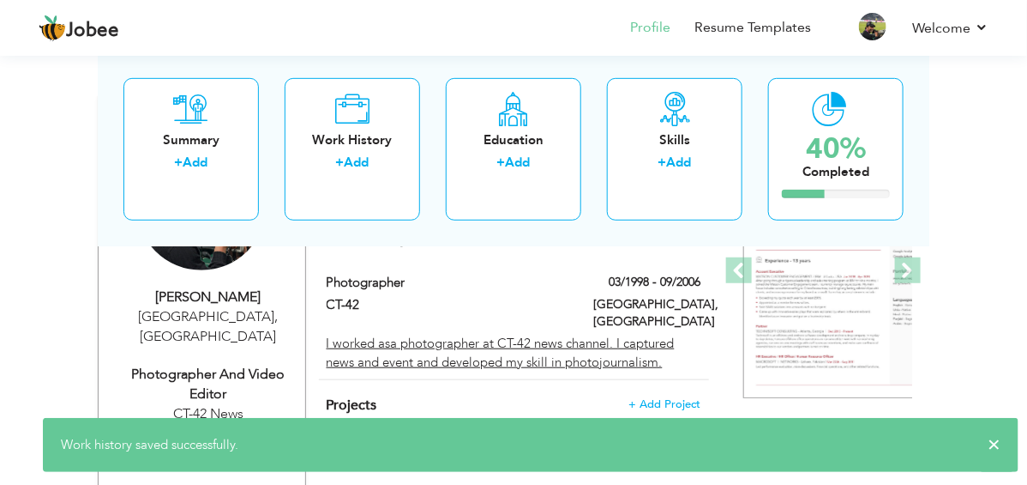
click at [466, 396] on h4 "Projects + Add Project" at bounding box center [514, 404] width 375 height 17
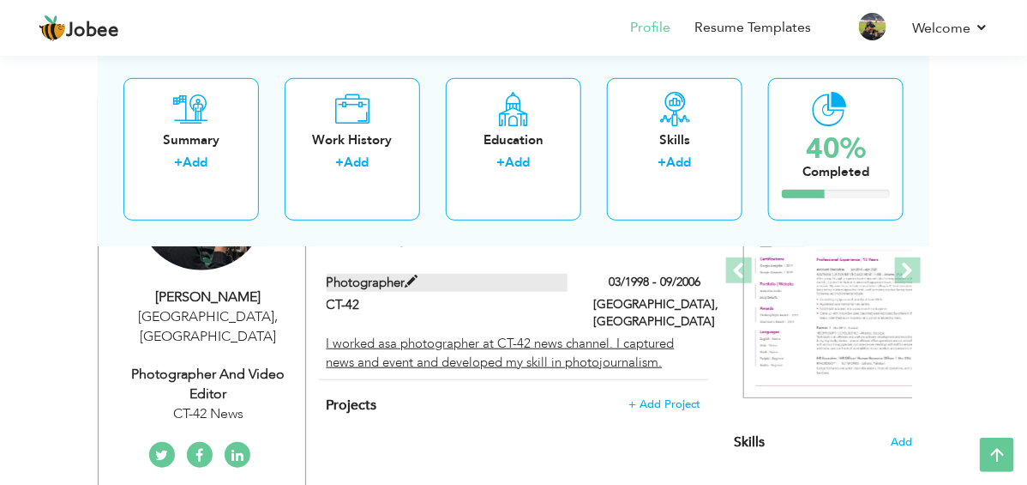
click at [361, 274] on label "Photographer" at bounding box center [447, 283] width 241 height 18
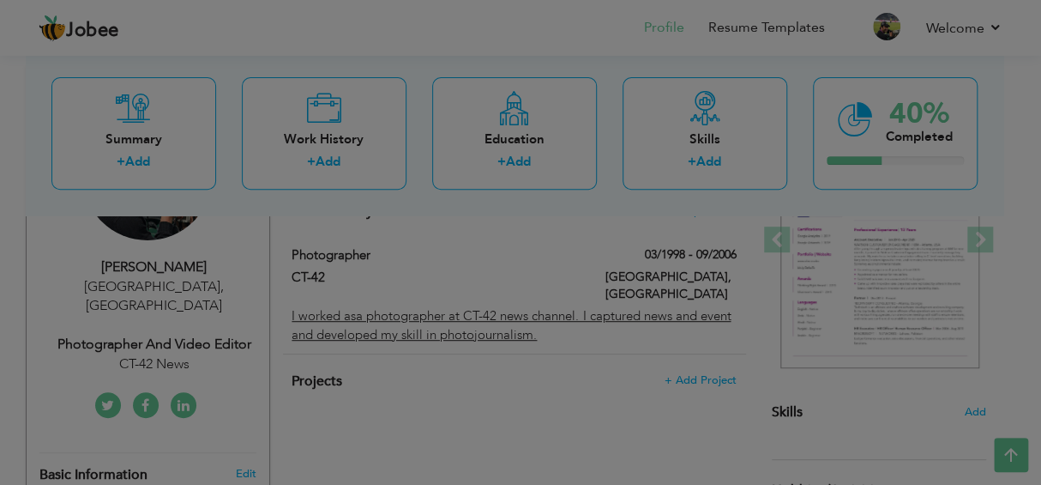
scroll to position [0, 0]
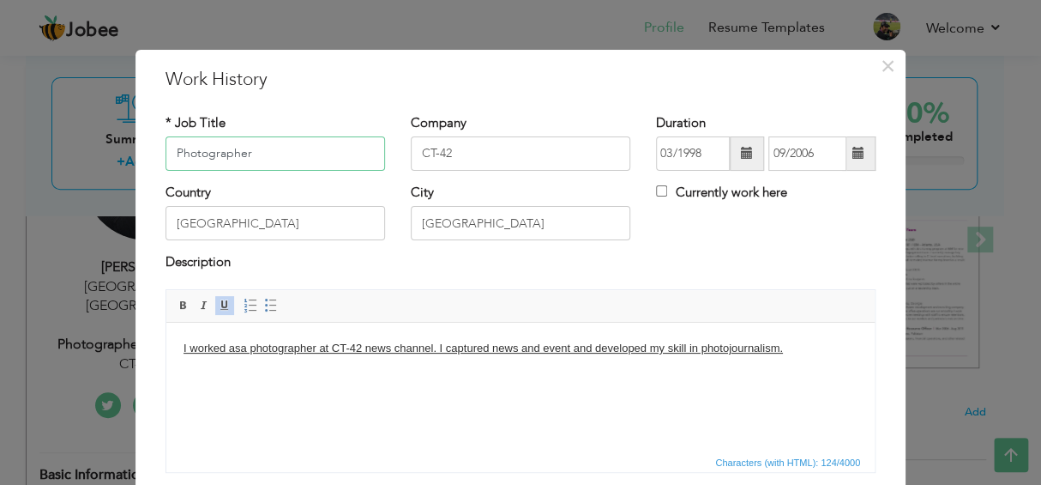
click at [218, 306] on span at bounding box center [225, 305] width 14 height 14
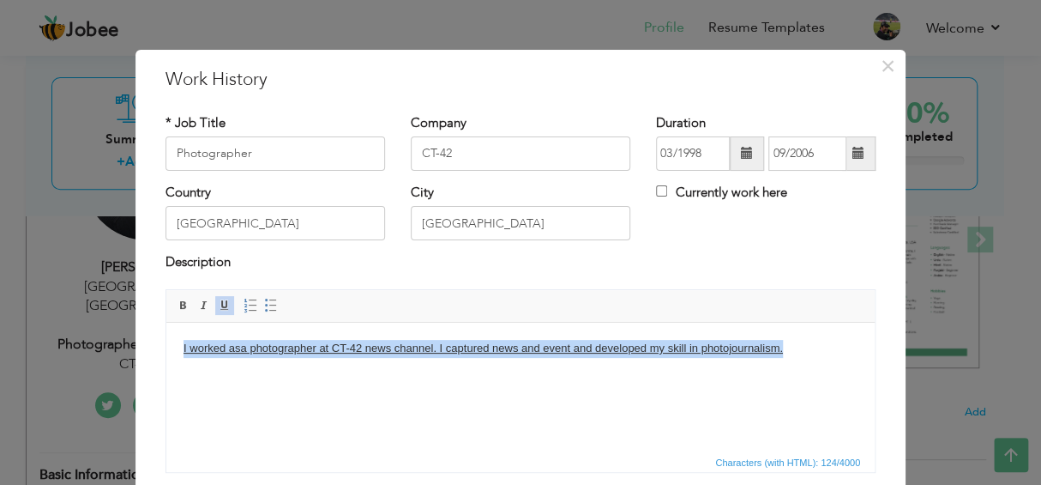
drag, startPoint x: 178, startPoint y: 347, endPoint x: 744, endPoint y: 332, distance: 567.1
click at [791, 346] on html "I worked asa photographer at CT-42 news channel. I captured news and event and …" at bounding box center [520, 348] width 708 height 52
click at [218, 298] on span at bounding box center [225, 305] width 14 height 14
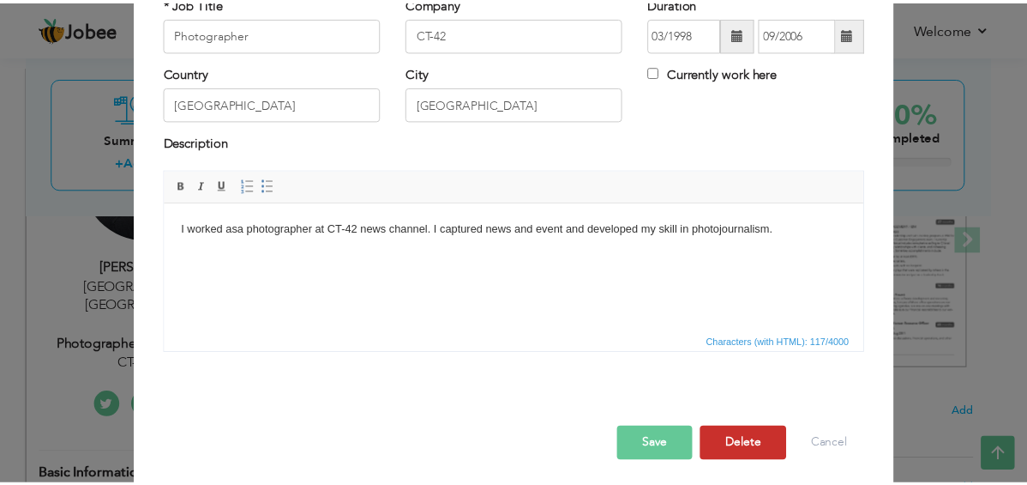
scroll to position [125, 0]
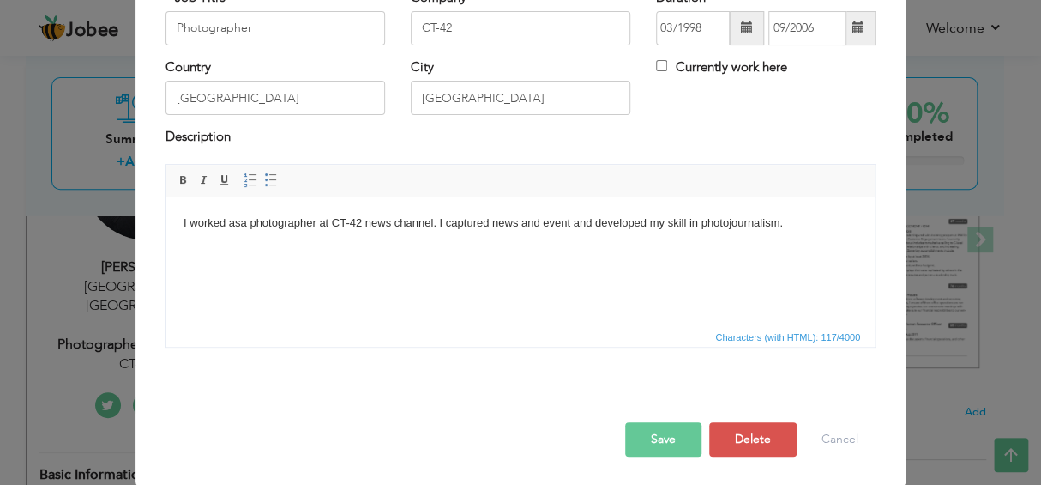
click at [667, 440] on button "Save" at bounding box center [663, 439] width 76 height 34
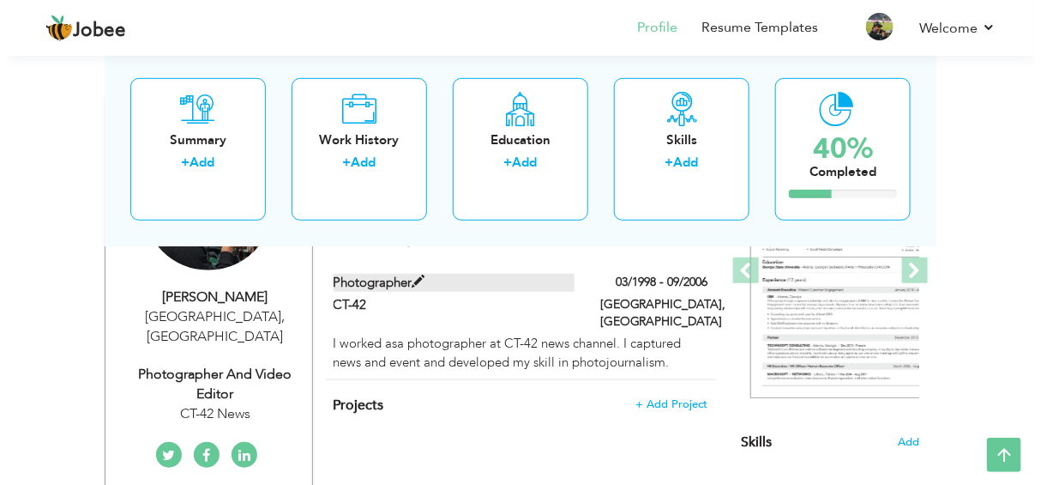
scroll to position [171, 0]
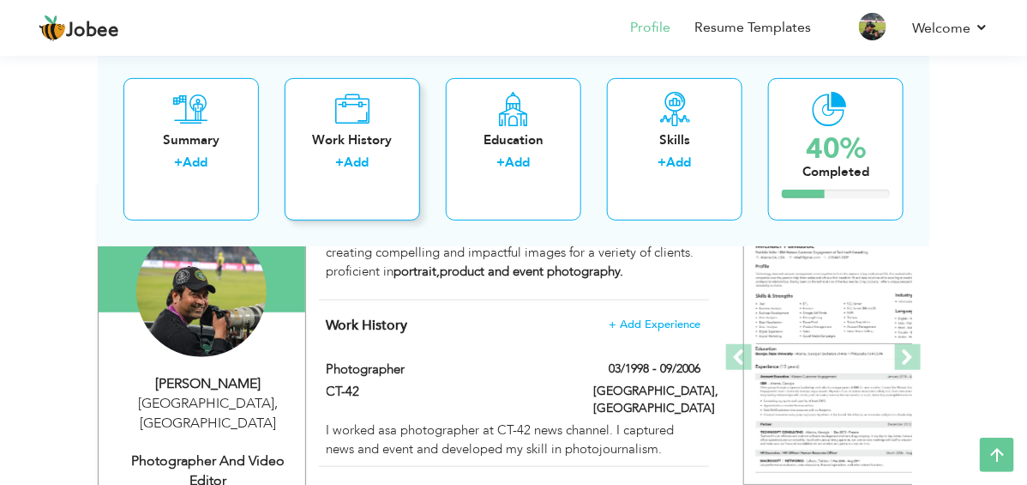
click at [337, 140] on div "Work History" at bounding box center [352, 139] width 108 height 18
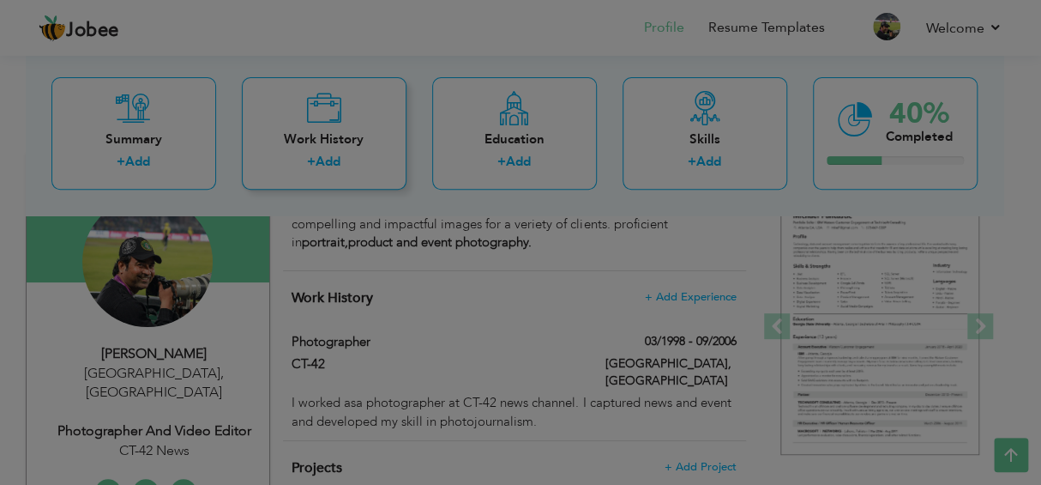
scroll to position [0, 0]
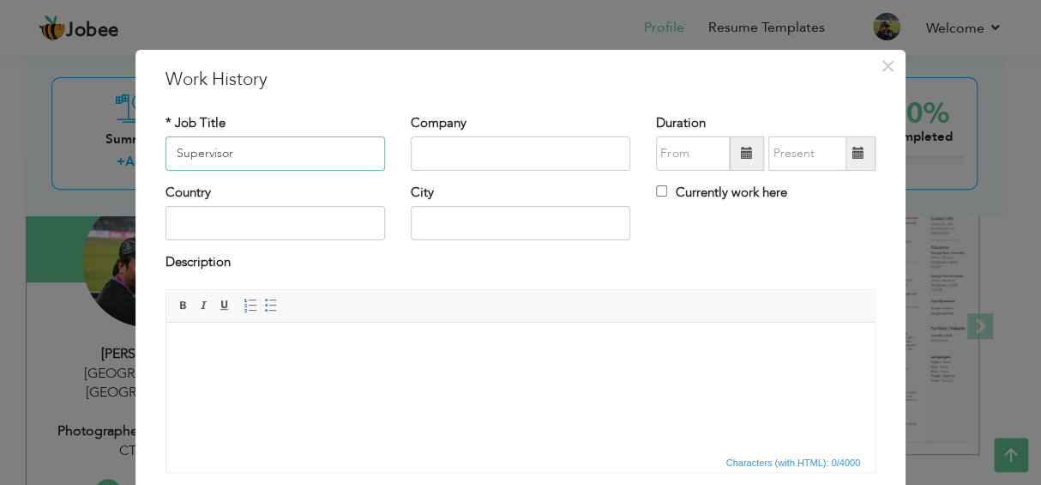
type input "Supervisor"
click at [453, 154] on input "text" at bounding box center [521, 153] width 220 height 34
type input "For start company"
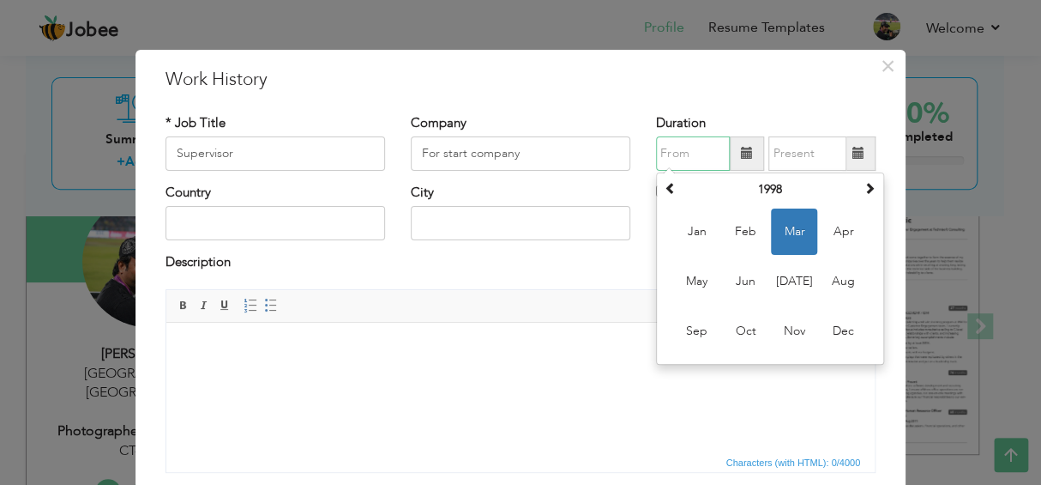
click at [680, 155] on input "text" at bounding box center [693, 153] width 74 height 34
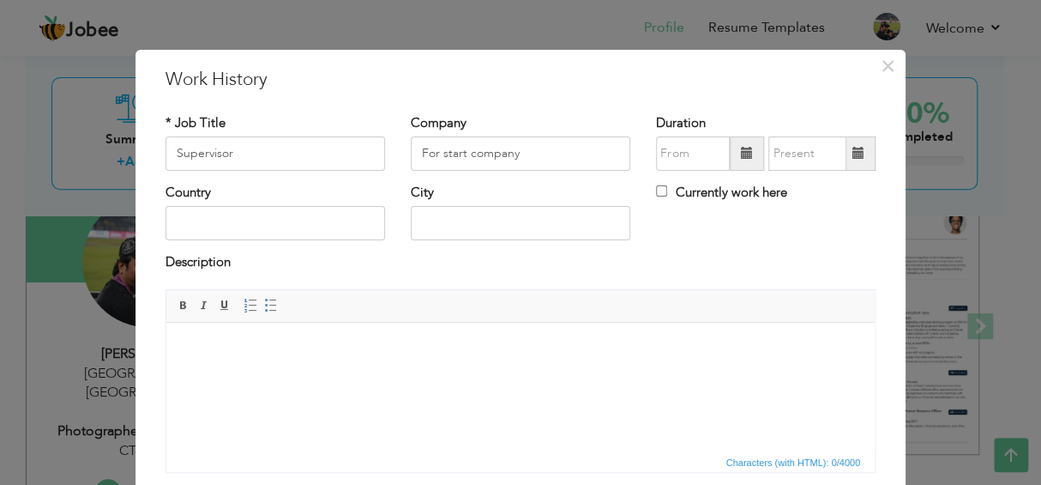
click at [582, 279] on div "Description" at bounding box center [521, 270] width 736 height 35
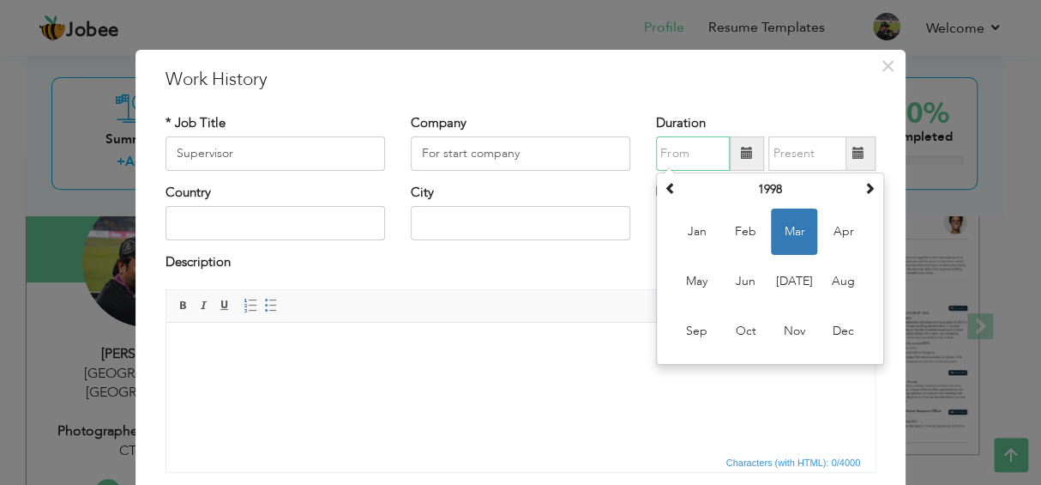
click at [702, 145] on input "text" at bounding box center [693, 153] width 74 height 34
click at [836, 233] on span "Apr" at bounding box center [843, 231] width 46 height 46
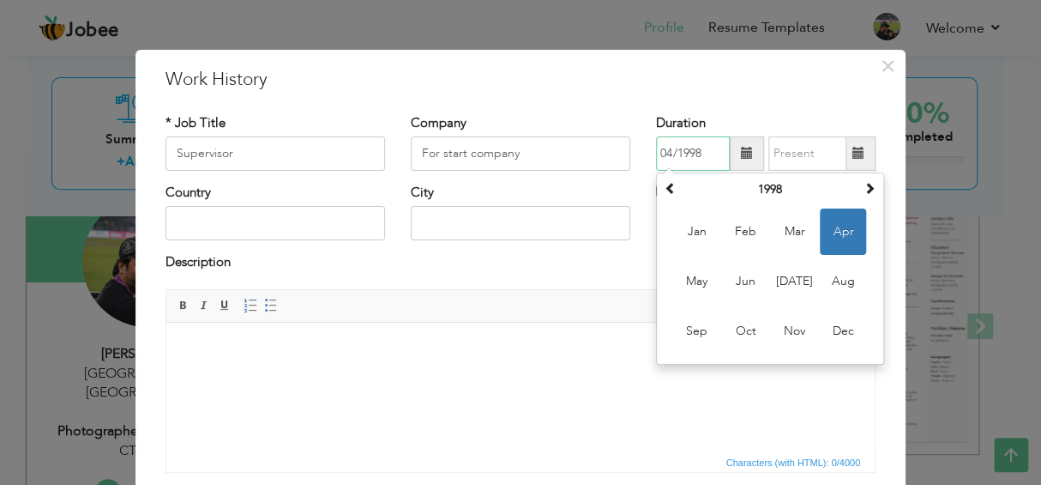
click at [701, 148] on input "04/1998" at bounding box center [693, 153] width 74 height 34
type input "04/2006"
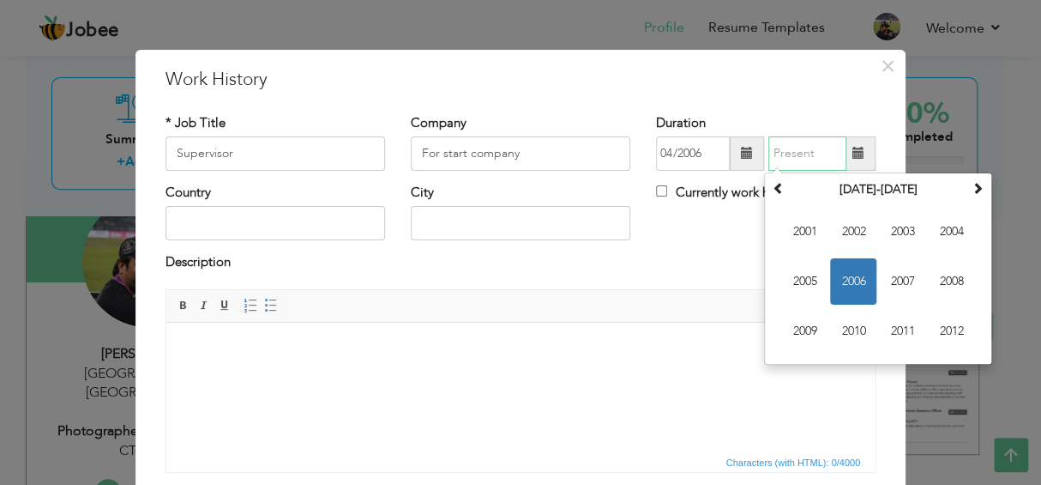
click at [806, 151] on input "text" at bounding box center [807, 153] width 78 height 34
click at [942, 279] on span "2008" at bounding box center [951, 281] width 46 height 46
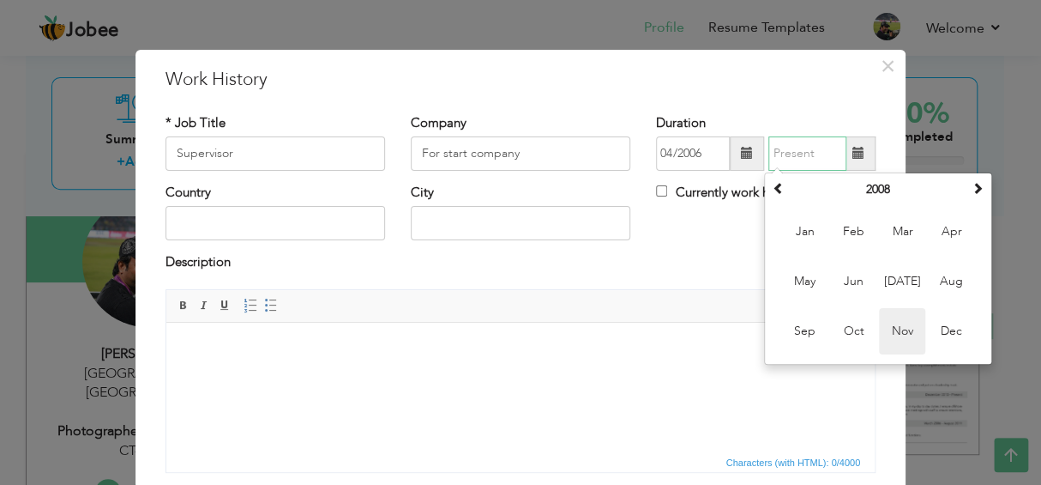
click at [899, 329] on span "Nov" at bounding box center [902, 331] width 46 height 46
type input "11/2008"
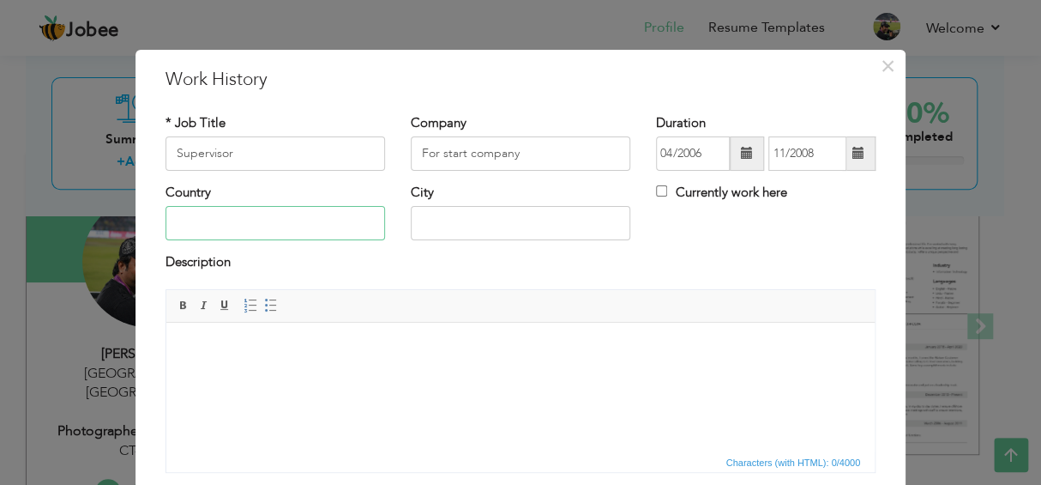
click at [286, 222] on input "text" at bounding box center [276, 223] width 220 height 34
type input "[GEOGRAPHIC_DATA]"
click at [457, 214] on input "text" at bounding box center [521, 223] width 220 height 34
type input "[GEOGRAPHIC_DATA]"
click at [189, 351] on body at bounding box center [521, 348] width 674 height 18
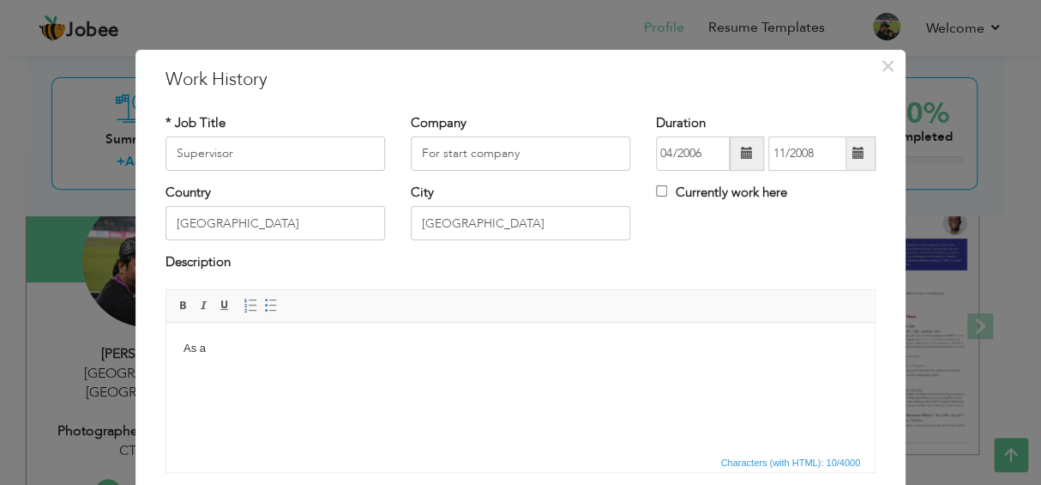
click at [275, 334] on html "As a" at bounding box center [520, 348] width 708 height 52
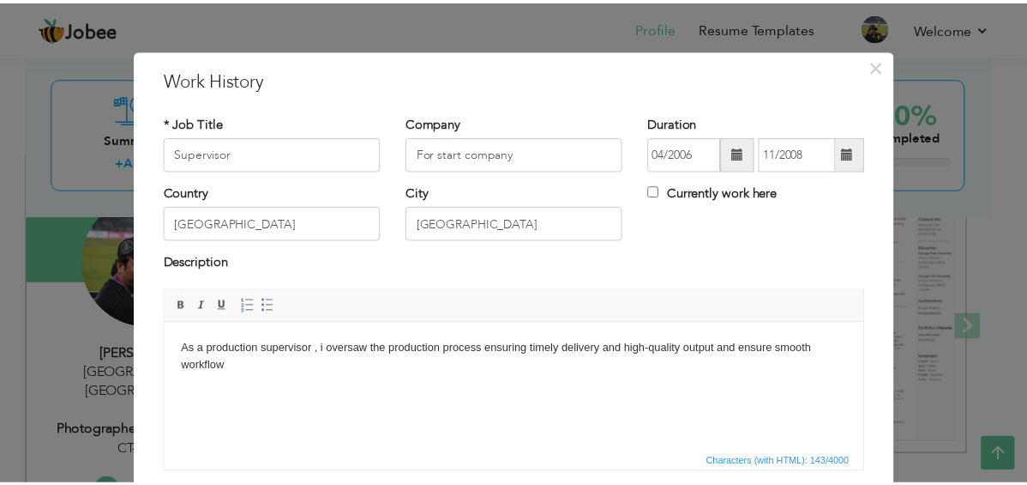
scroll to position [125, 0]
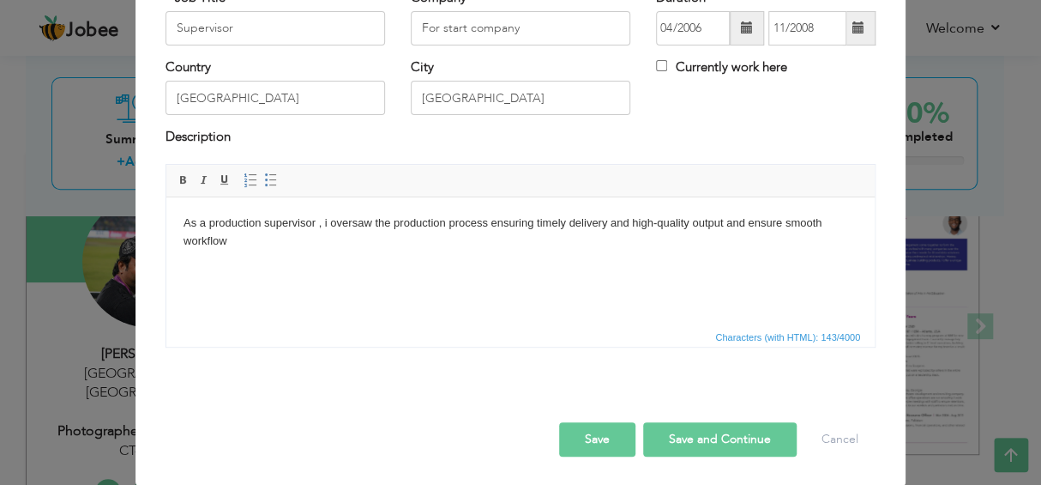
click at [600, 435] on button "Save" at bounding box center [597, 439] width 76 height 34
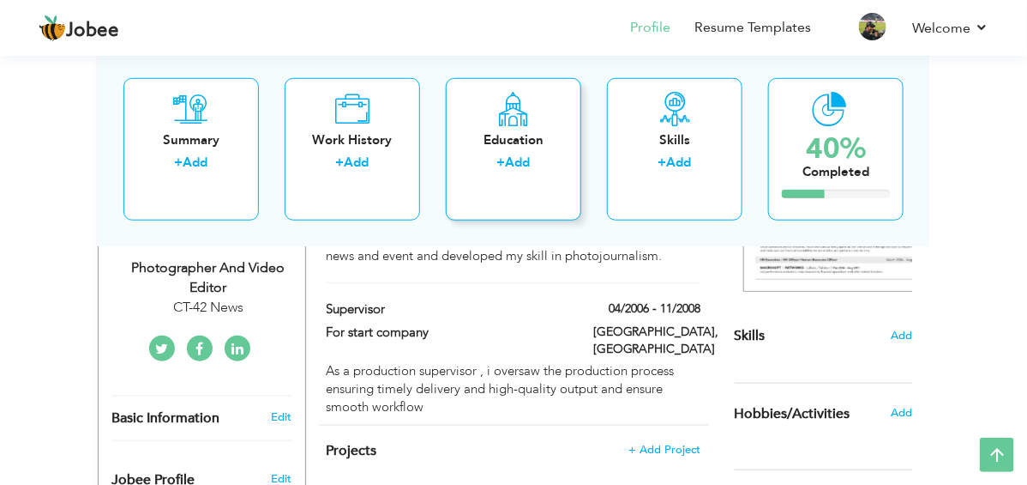
scroll to position [342, 0]
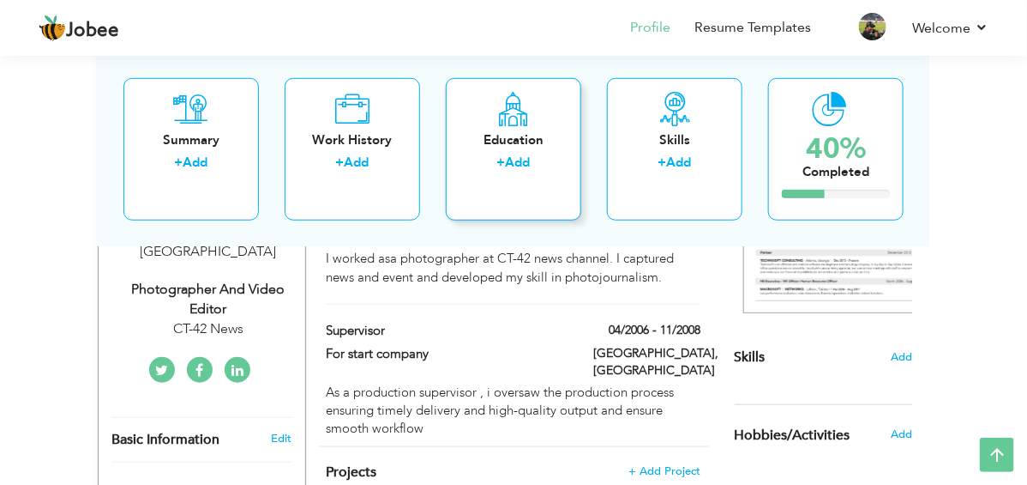
click at [492, 154] on div "+ Add" at bounding box center [514, 165] width 108 height 22
radio input "true"
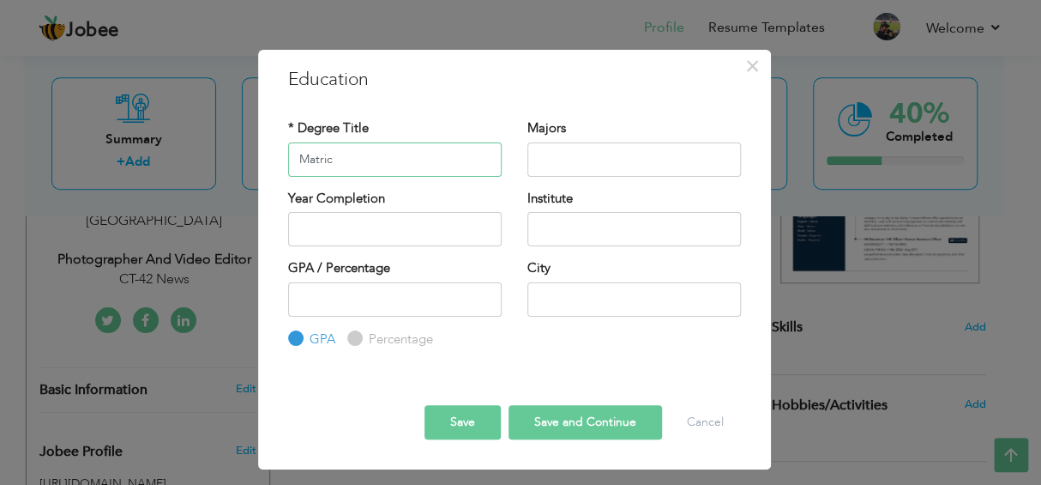
type input "Matric"
click at [618, 145] on input "text" at bounding box center [634, 159] width 214 height 34
type input "s"
type input "S"
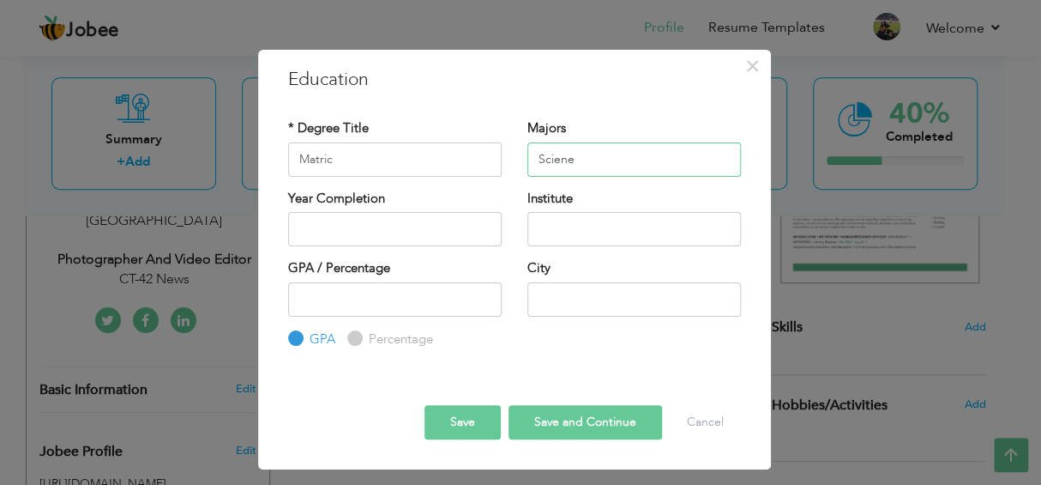
type input "Sciene"
click at [420, 222] on input "2025" at bounding box center [395, 229] width 214 height 34
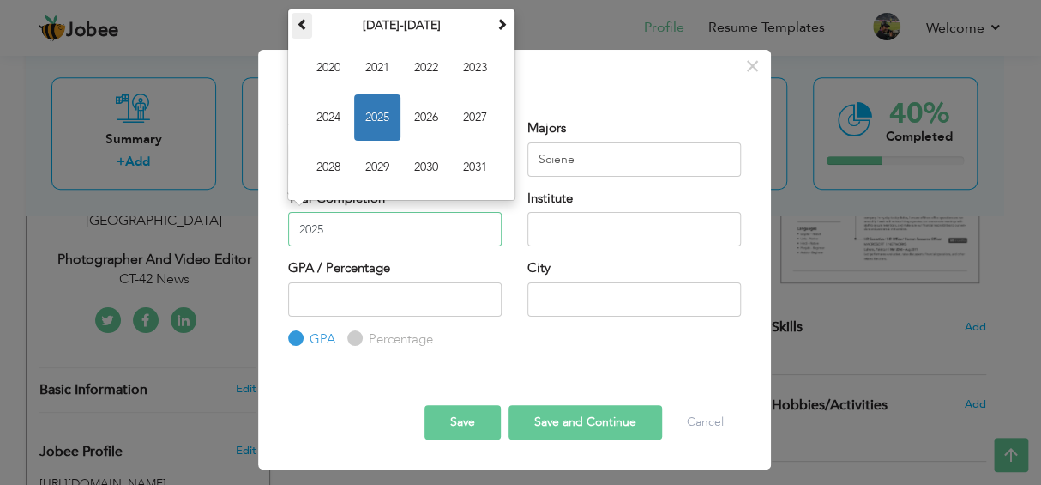
click at [304, 33] on th at bounding box center [302, 26] width 21 height 26
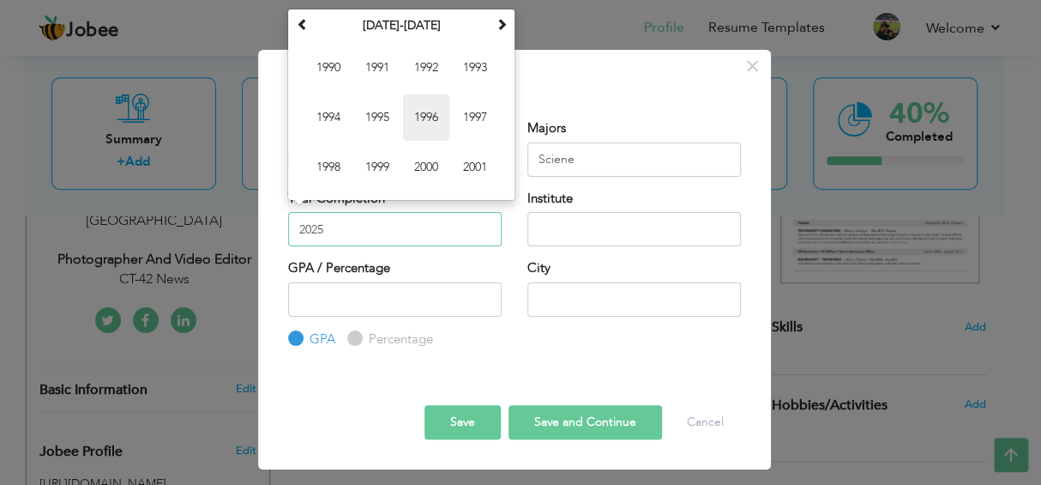
click at [432, 117] on span "1996" at bounding box center [426, 117] width 46 height 46
type input "1996"
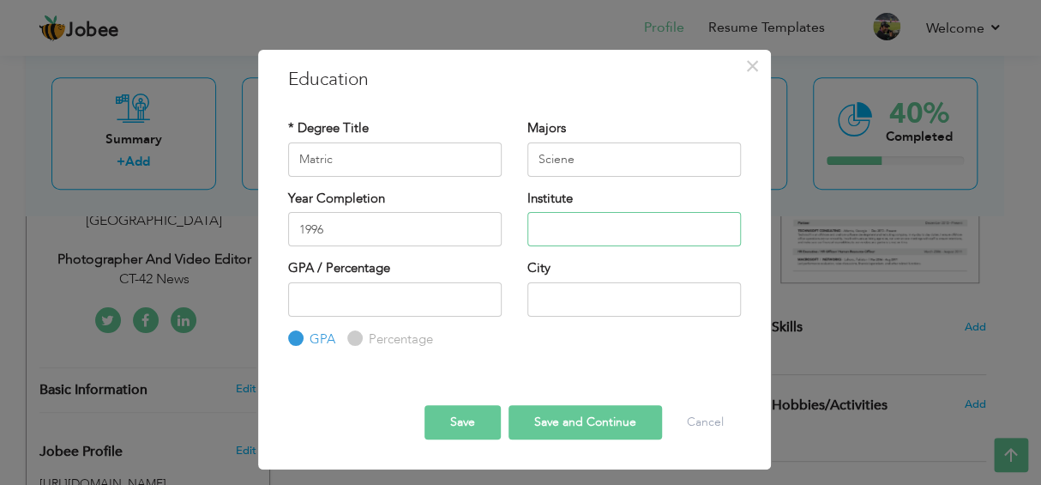
click at [560, 233] on input "text" at bounding box center [634, 229] width 214 height 34
click at [564, 225] on input "[GEOGRAPHIC_DATA]" at bounding box center [634, 229] width 214 height 34
type input "[GEOGRAPHIC_DATA]"
click at [394, 305] on input "number" at bounding box center [395, 299] width 214 height 34
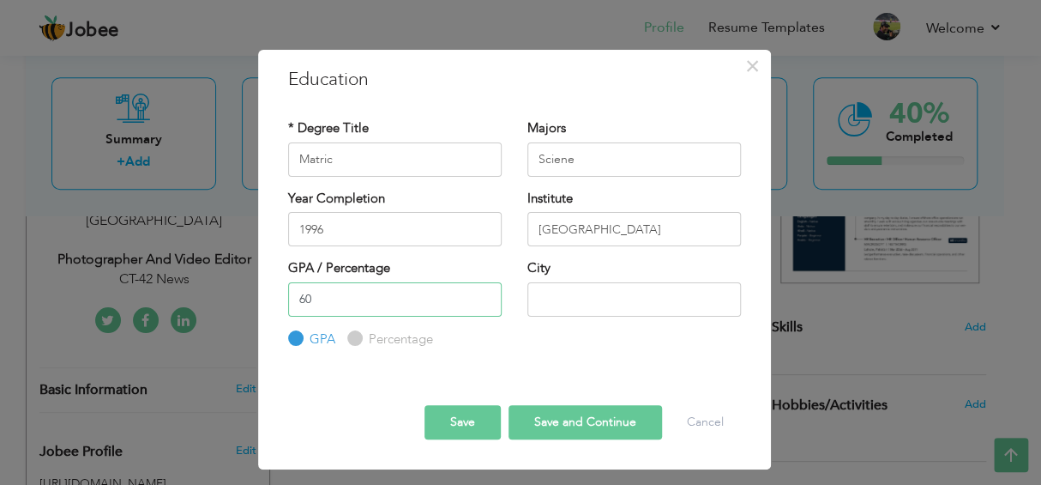
click at [396, 305] on input "60" at bounding box center [395, 299] width 214 height 34
click at [411, 300] on input "60" at bounding box center [395, 299] width 214 height 34
type input "60"
click at [553, 295] on input "text" at bounding box center [634, 299] width 214 height 34
click at [380, 303] on input "60" at bounding box center [395, 299] width 214 height 34
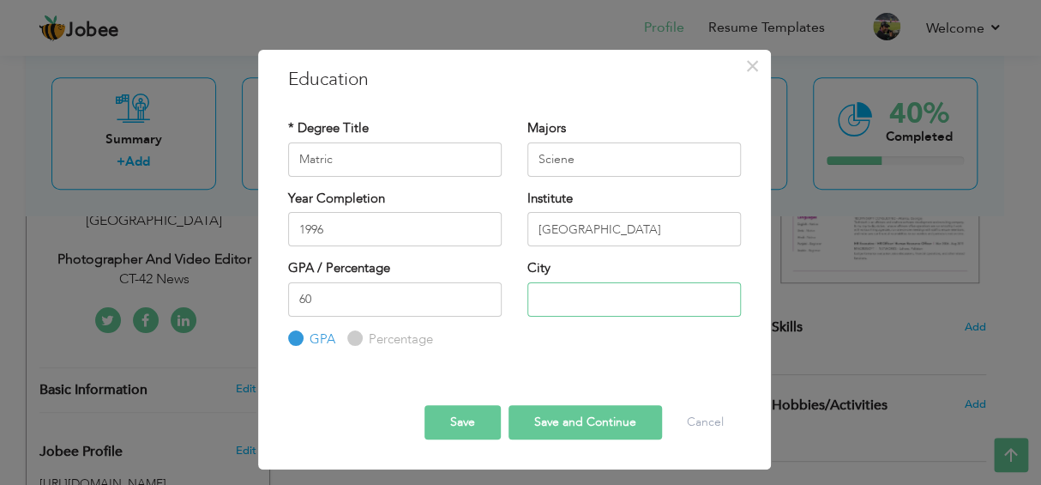
click at [587, 308] on input "text" at bounding box center [634, 299] width 214 height 34
type input "l"
click at [355, 343] on input "Percentage" at bounding box center [352, 338] width 11 height 11
radio input "true"
click at [547, 292] on input "text" at bounding box center [634, 299] width 214 height 34
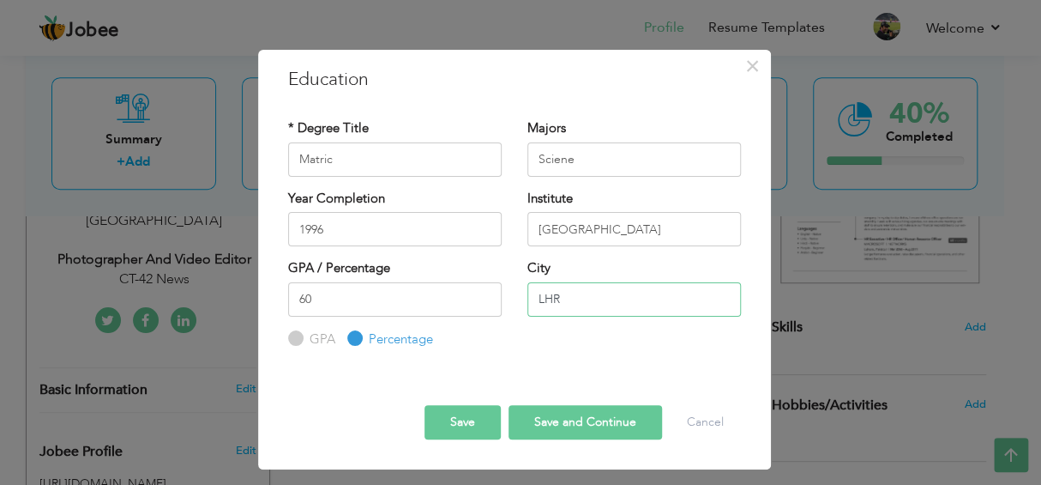
type input "LHR"
click at [354, 301] on input "60" at bounding box center [395, 299] width 214 height 34
click at [467, 415] on button "Save" at bounding box center [463, 422] width 76 height 34
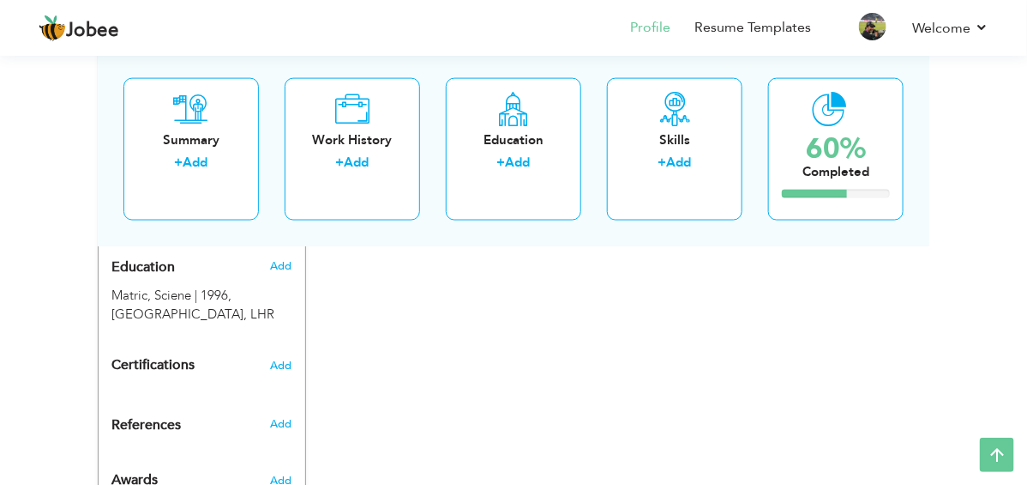
scroll to position [680, 0]
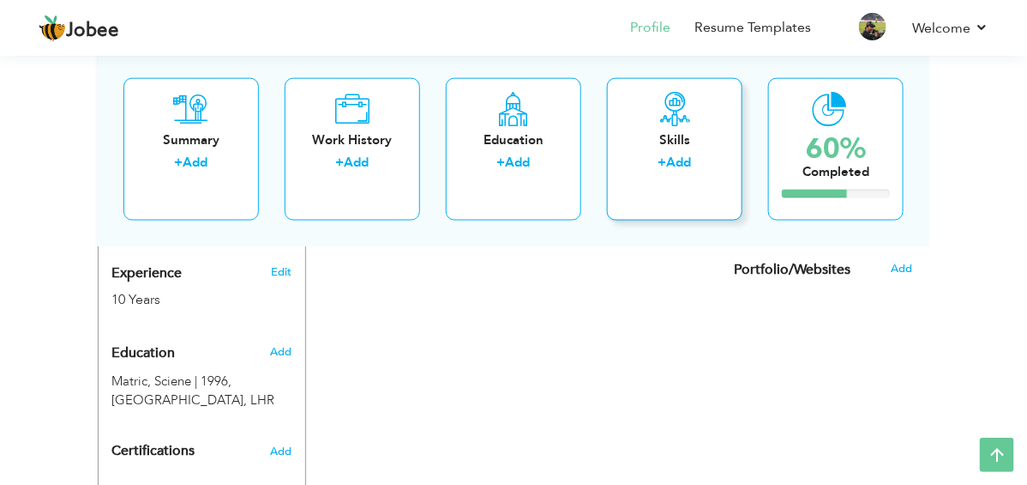
click at [672, 148] on div "Skills + Add" at bounding box center [675, 148] width 136 height 142
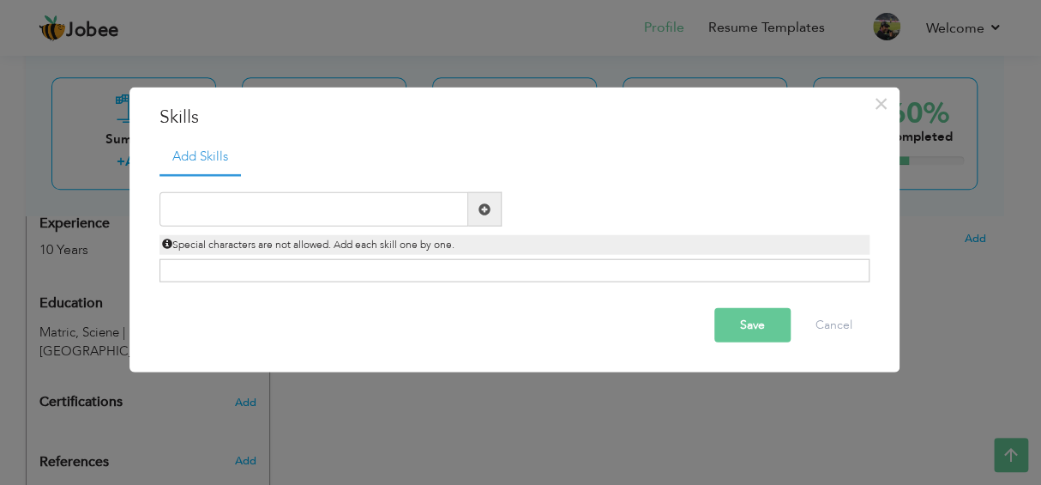
click at [486, 208] on span at bounding box center [485, 208] width 12 height 12
click at [391, 250] on span "Special characters are not allowed. Add each skill one by one." at bounding box center [308, 245] width 292 height 14
click at [329, 220] on input "text" at bounding box center [314, 209] width 309 height 34
click at [503, 210] on div at bounding box center [331, 209] width 368 height 34
click at [407, 262] on div "Click on , to mark skill as primary." at bounding box center [515, 270] width 710 height 23
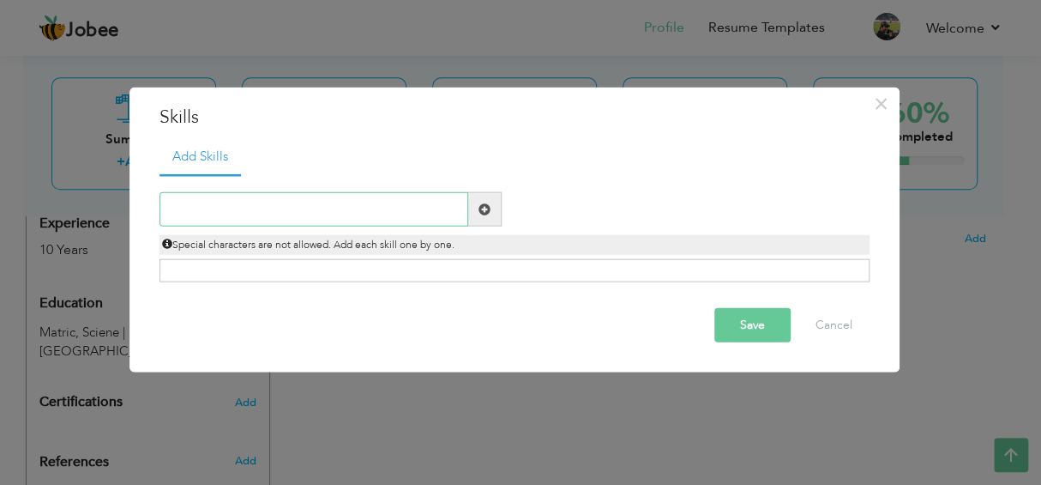
click at [354, 217] on input "text" at bounding box center [314, 209] width 309 height 34
type input "Photography"
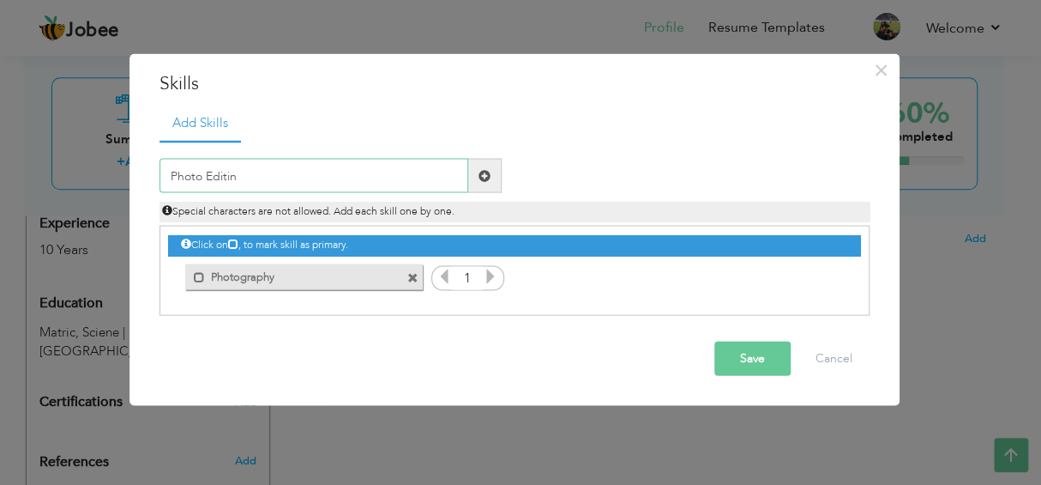
type input "Photo Editing"
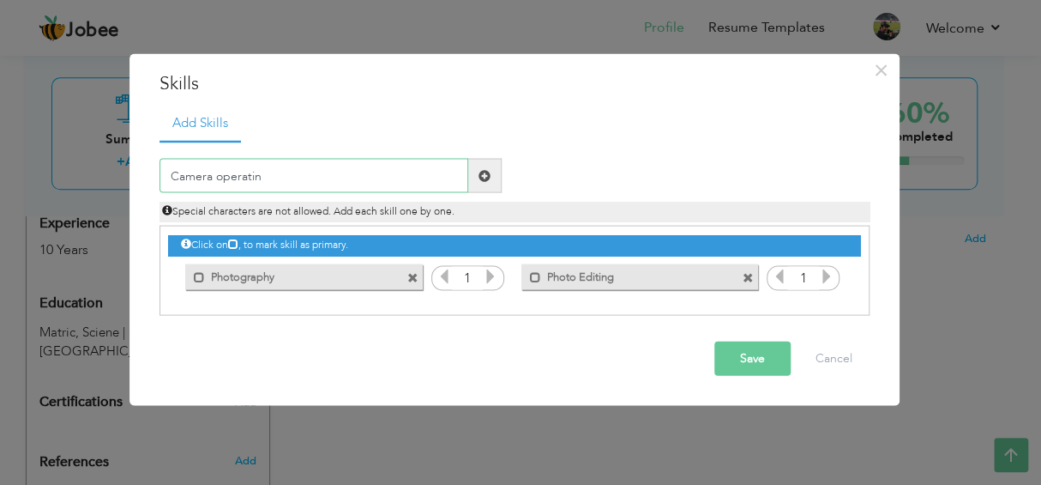
type input "Camera operating"
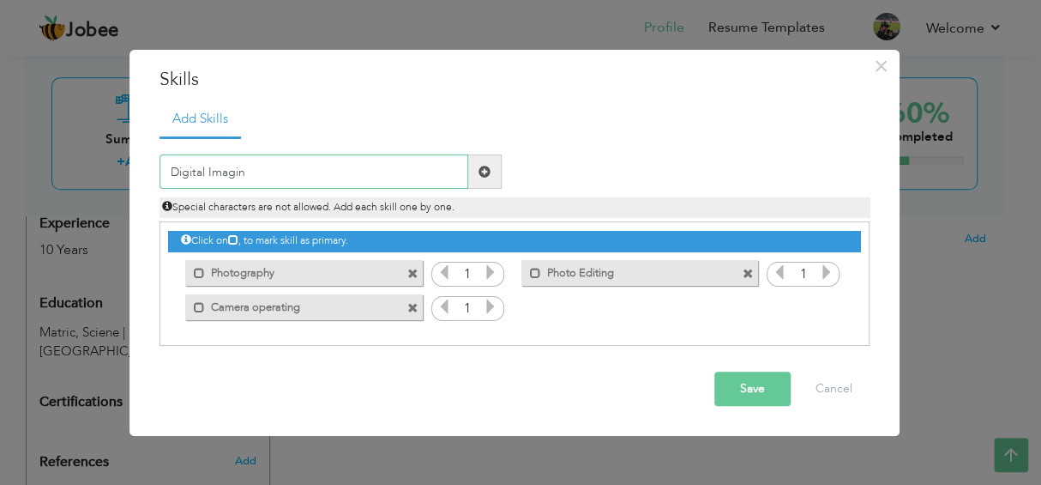
type input "Digital Imaging"
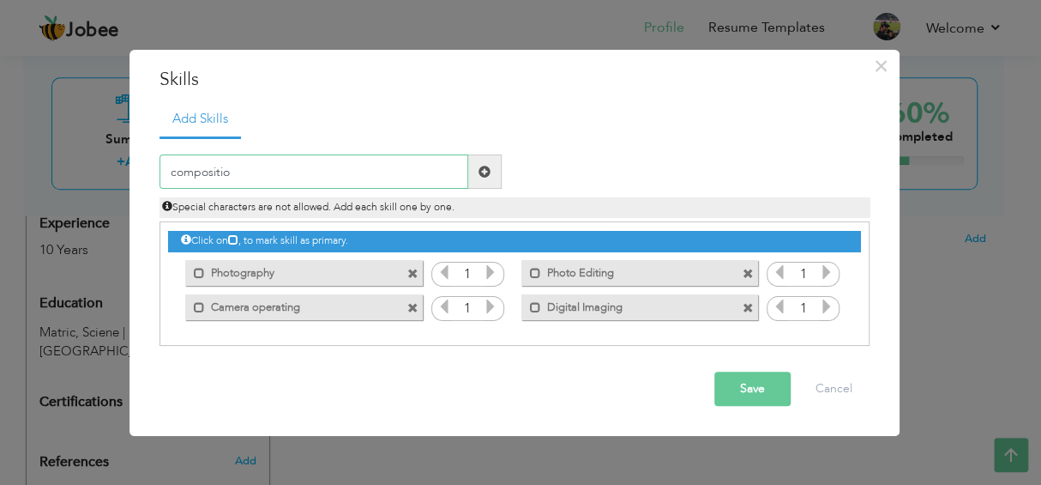
type input "composition"
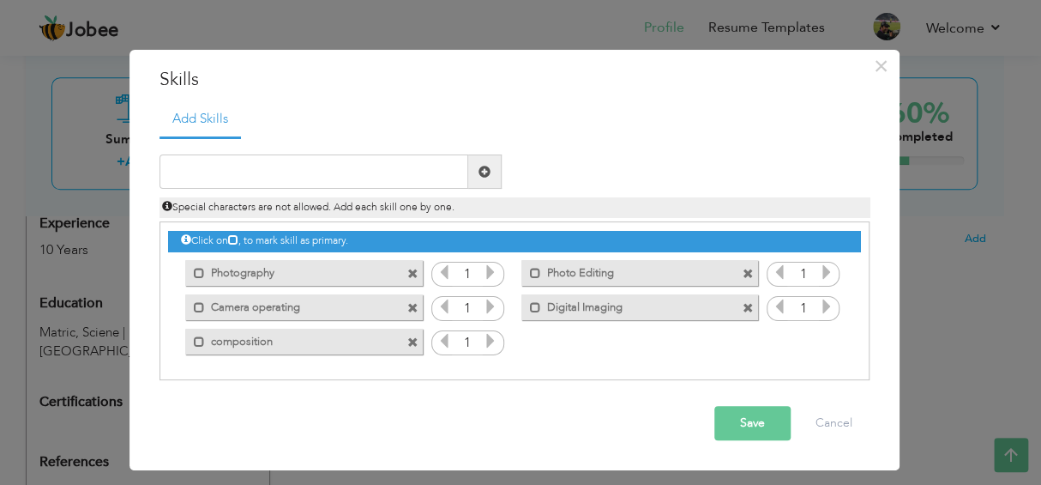
click at [743, 415] on button "Save" at bounding box center [752, 423] width 76 height 34
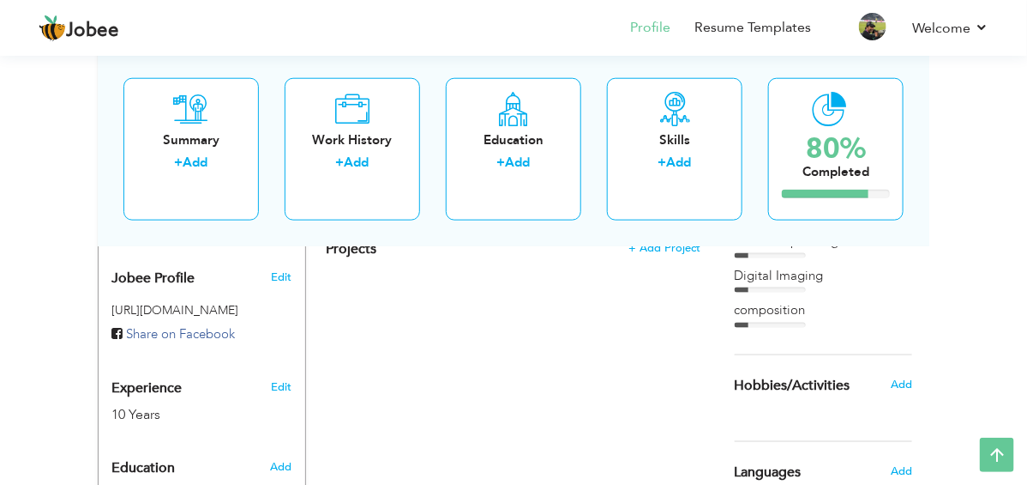
scroll to position [594, 0]
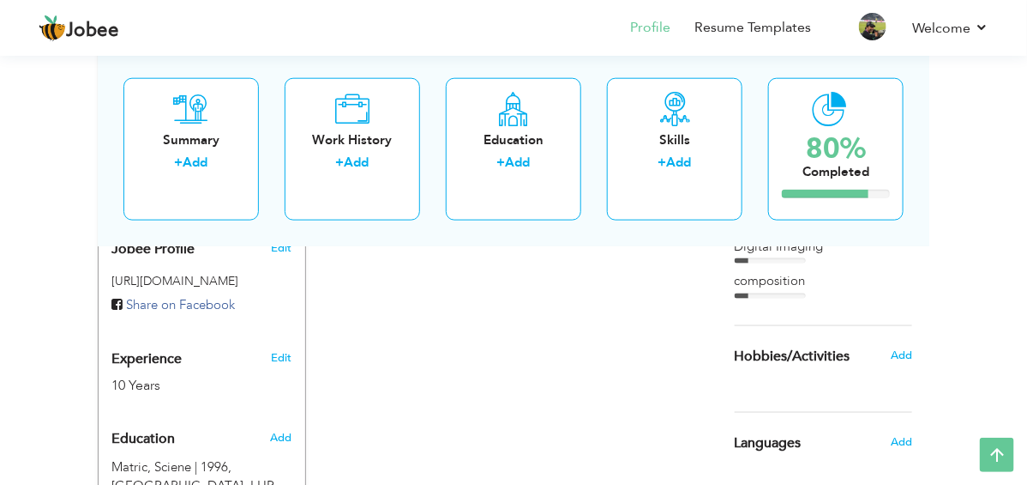
click at [892, 339] on div "Hobbies/Activities" at bounding box center [807, 356] width 170 height 34
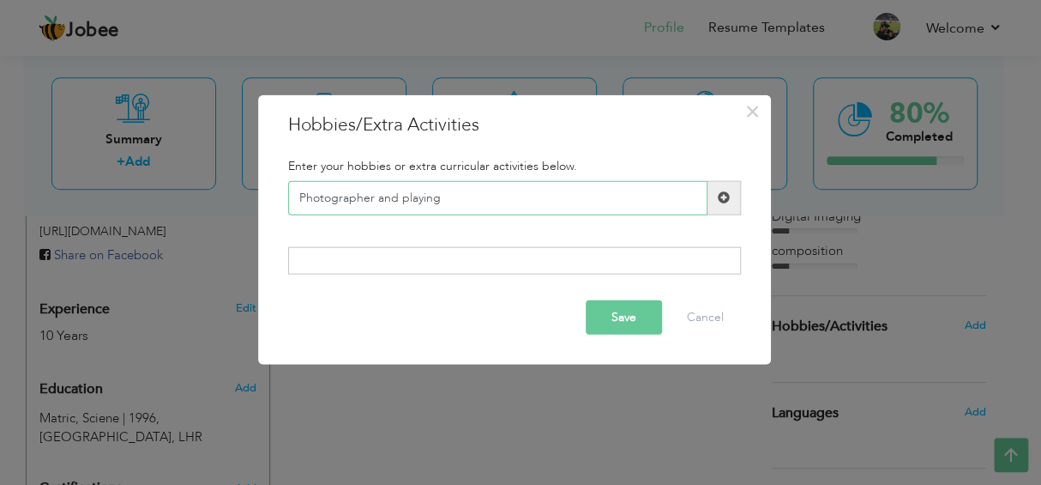
click at [461, 200] on input "Photographer and playing" at bounding box center [497, 197] width 419 height 34
type input "Photographer"
click at [631, 316] on button "Save" at bounding box center [624, 317] width 76 height 34
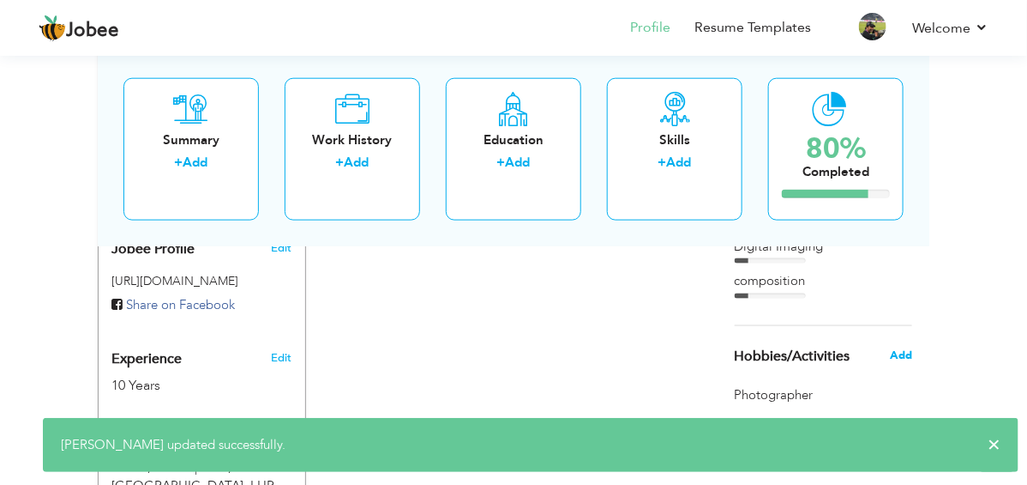
click at [913, 347] on span "Add" at bounding box center [901, 354] width 22 height 15
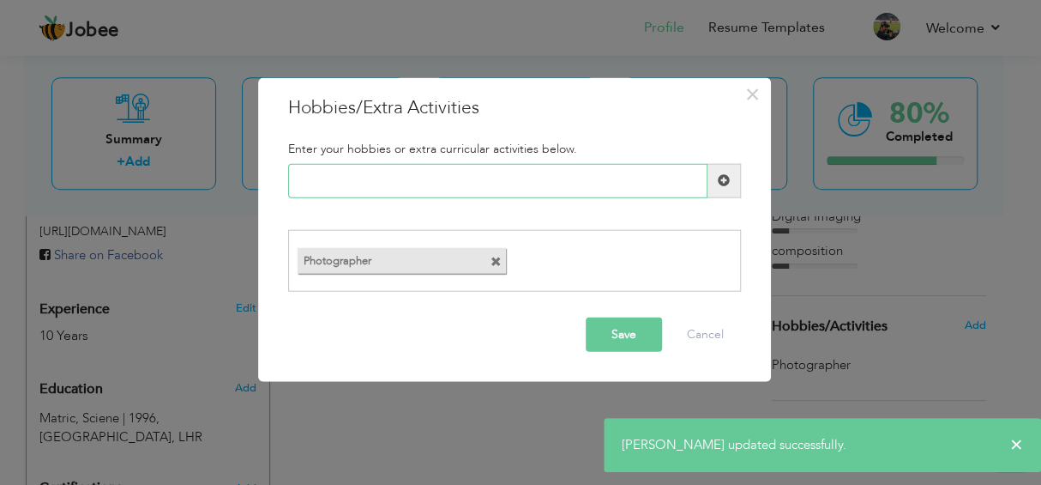
type input "C"
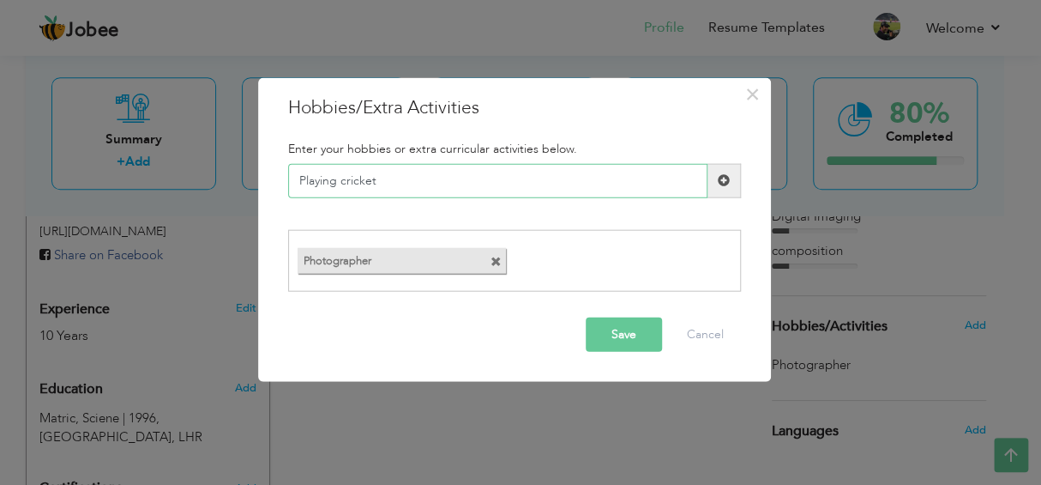
type input "Playing cricket"
click at [611, 337] on button "Save" at bounding box center [624, 334] width 76 height 34
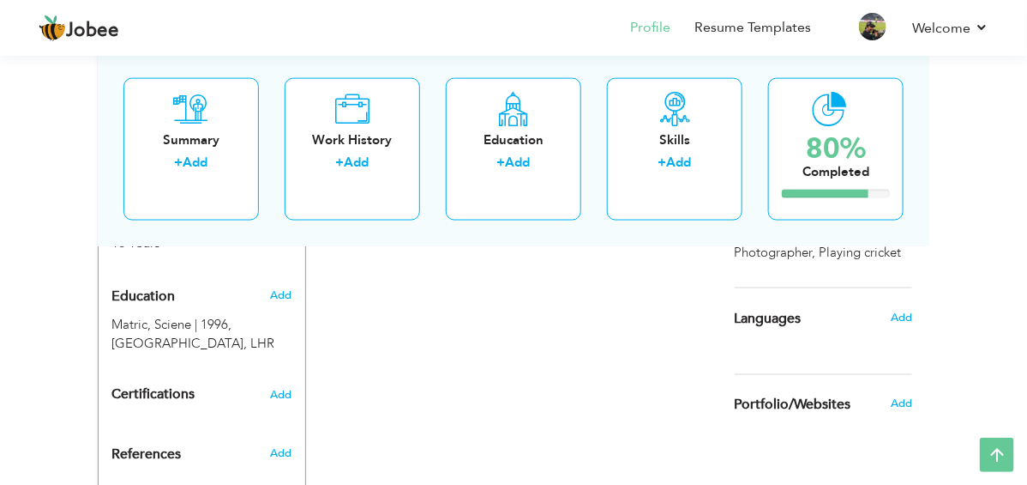
scroll to position [766, 0]
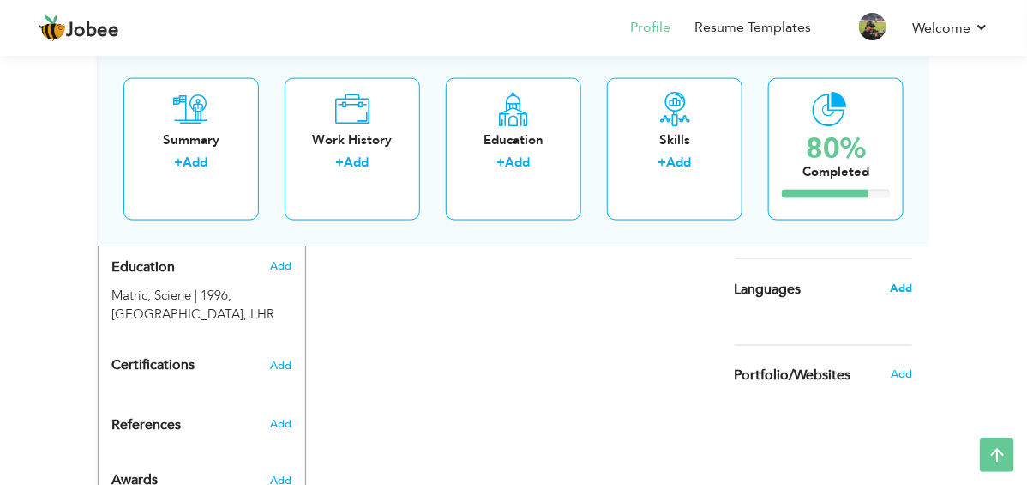
click at [913, 280] on span "Add" at bounding box center [901, 287] width 22 height 15
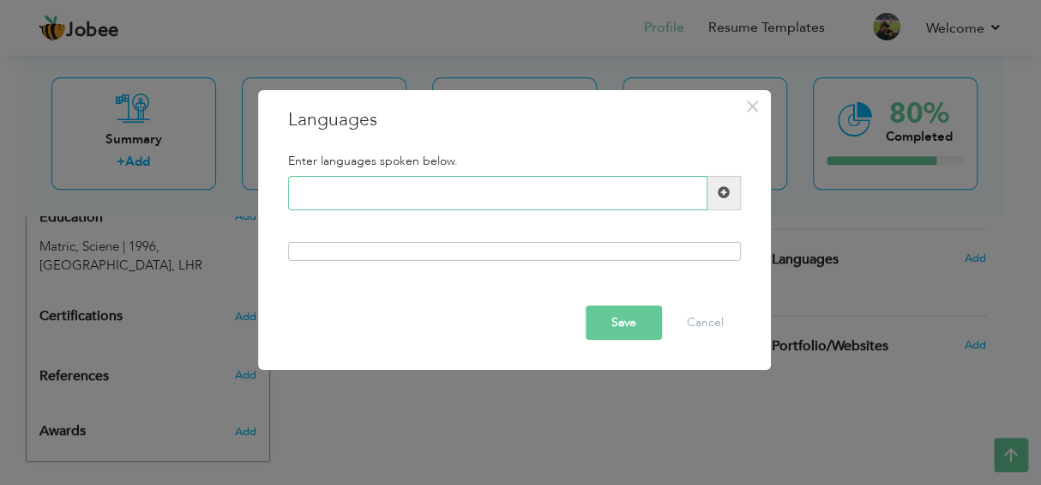
click at [373, 202] on input "text" at bounding box center [497, 193] width 419 height 34
type input "English"
click at [606, 323] on button "Save" at bounding box center [624, 322] width 76 height 34
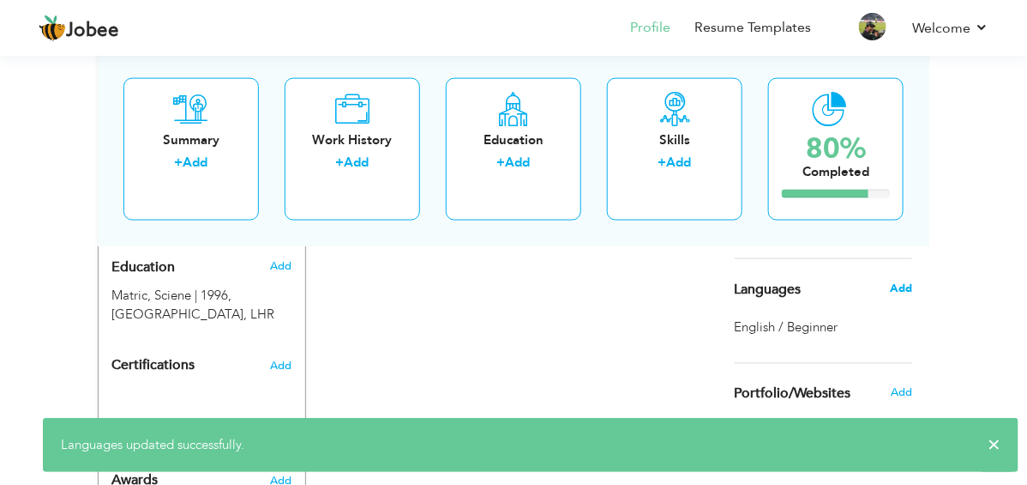
click at [913, 280] on span "Add" at bounding box center [901, 287] width 22 height 15
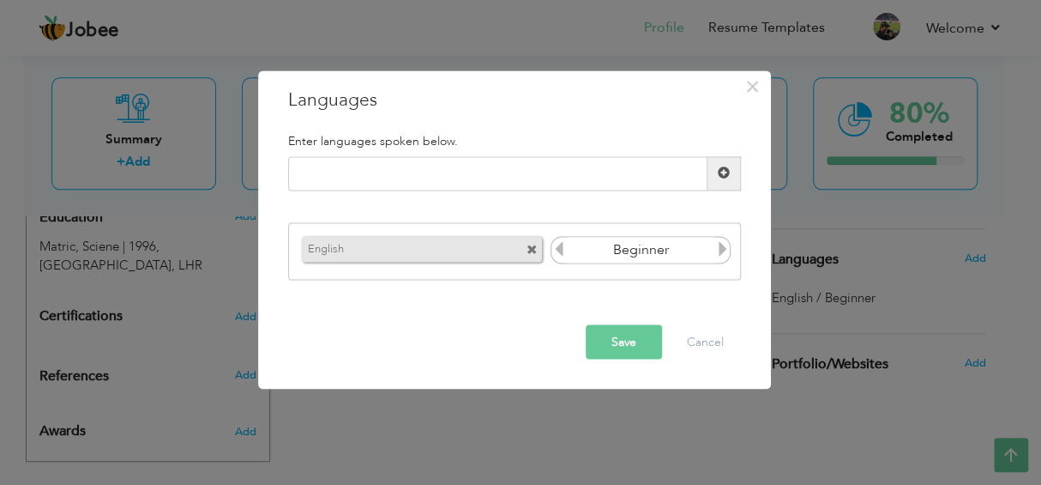
click at [719, 251] on icon at bounding box center [721, 249] width 15 height 15
click at [557, 252] on icon at bounding box center [558, 249] width 15 height 15
click at [625, 339] on button "Save" at bounding box center [624, 341] width 76 height 34
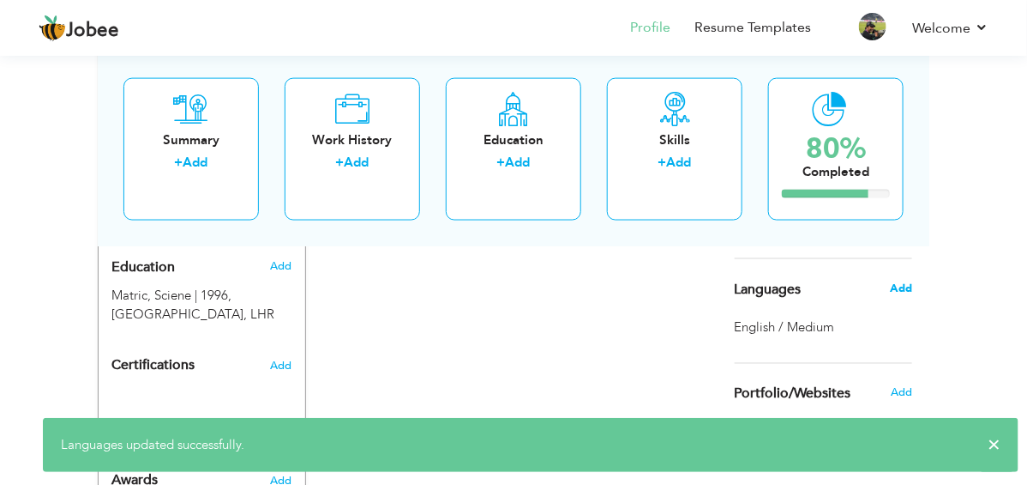
click at [913, 280] on span "Add" at bounding box center [901, 287] width 22 height 15
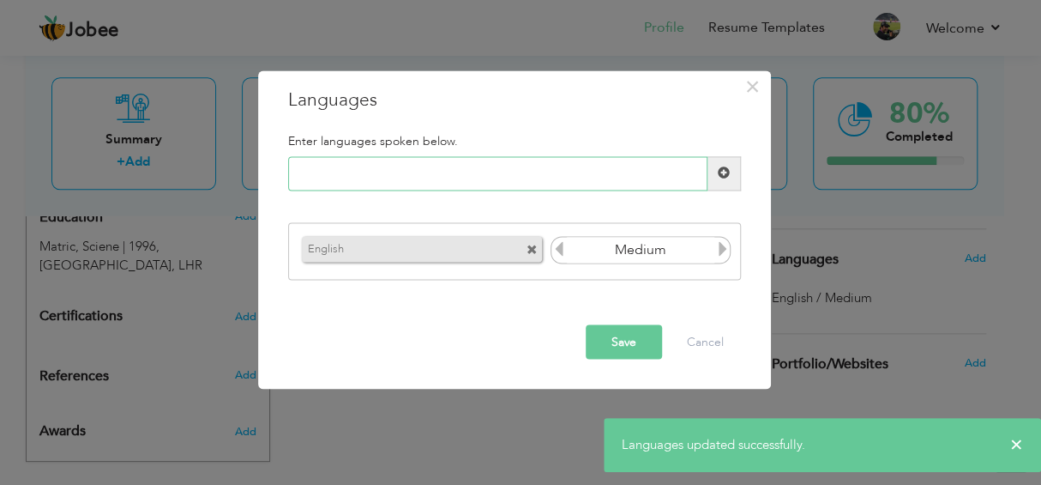
click at [314, 173] on input "text" at bounding box center [497, 173] width 419 height 34
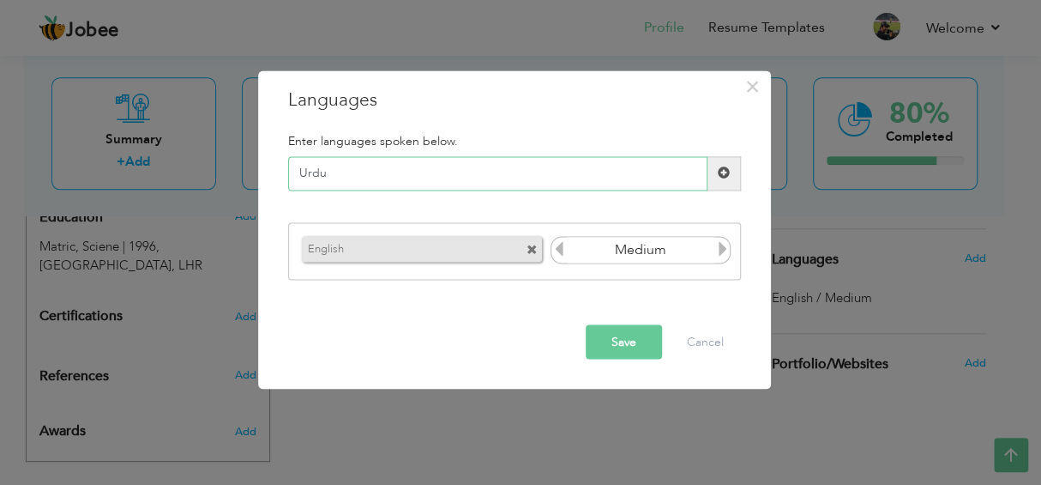
type input "Urdu"
click at [549, 244] on div "English" at bounding box center [424, 249] width 253 height 34
click at [554, 244] on icon at bounding box center [558, 249] width 15 height 15
click at [557, 249] on icon at bounding box center [558, 249] width 15 height 15
click at [720, 252] on icon at bounding box center [721, 249] width 15 height 15
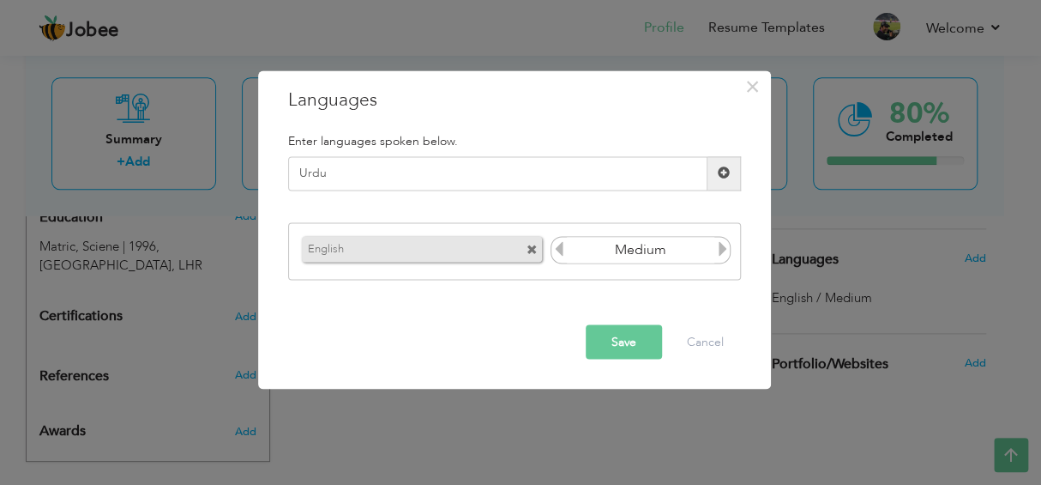
click at [720, 252] on icon at bounding box center [721, 249] width 15 height 15
click at [565, 250] on icon at bounding box center [558, 249] width 15 height 15
click at [552, 250] on icon at bounding box center [558, 249] width 15 height 15
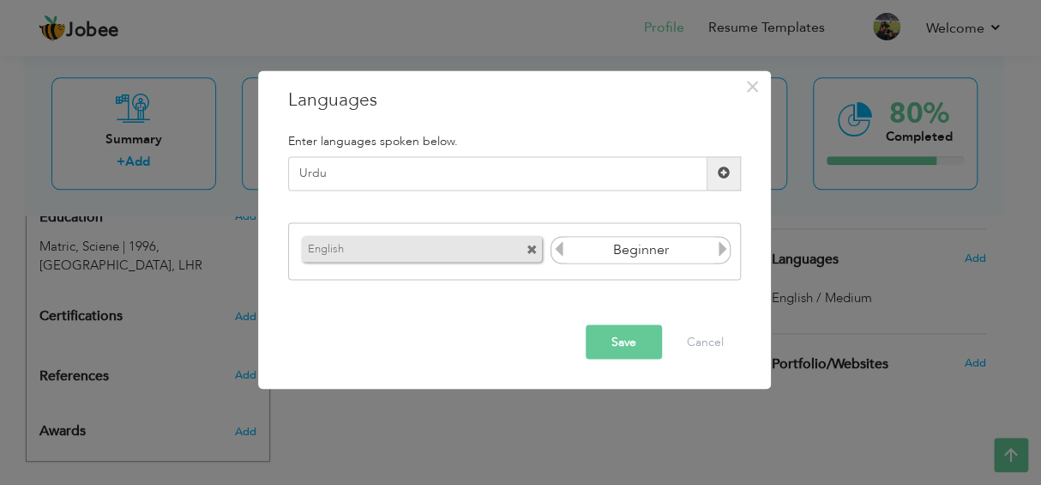
click at [723, 247] on icon at bounding box center [721, 249] width 15 height 15
click at [722, 247] on icon at bounding box center [721, 249] width 15 height 15
click at [558, 250] on icon at bounding box center [558, 249] width 15 height 15
click at [628, 346] on button "Save" at bounding box center [624, 341] width 76 height 34
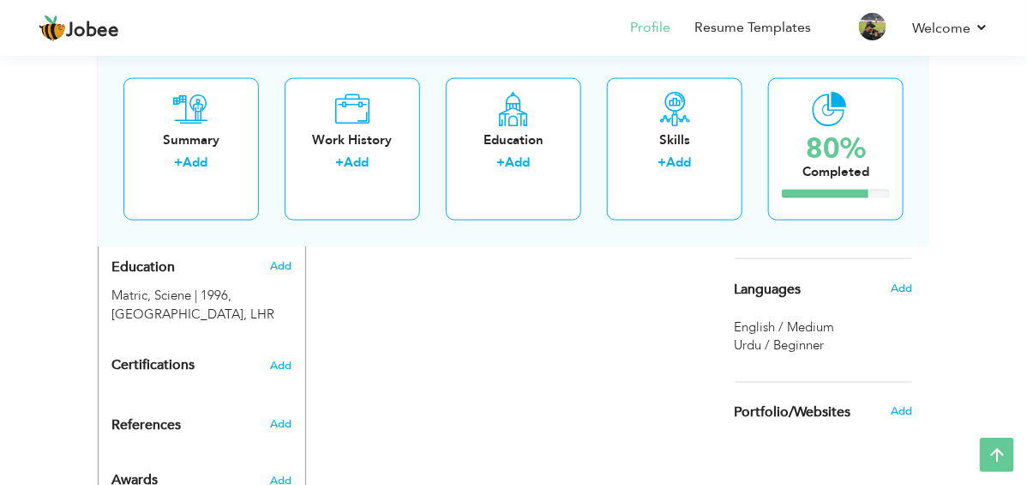
click at [825, 337] on span "Urdu / Beginner" at bounding box center [780, 345] width 90 height 17
click at [913, 280] on span "Add" at bounding box center [901, 287] width 22 height 15
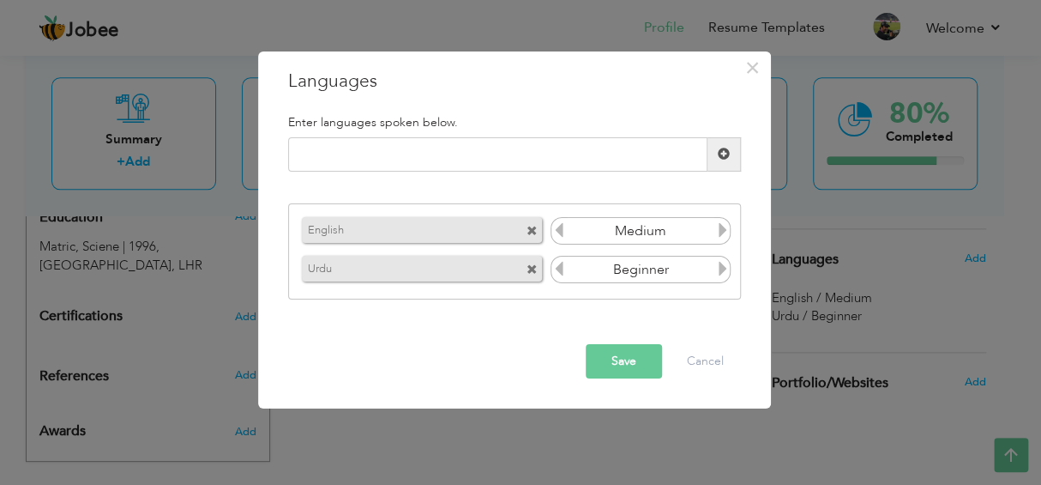
click at [724, 271] on icon at bounding box center [721, 268] width 15 height 15
click at [630, 354] on button "Save" at bounding box center [624, 361] width 76 height 34
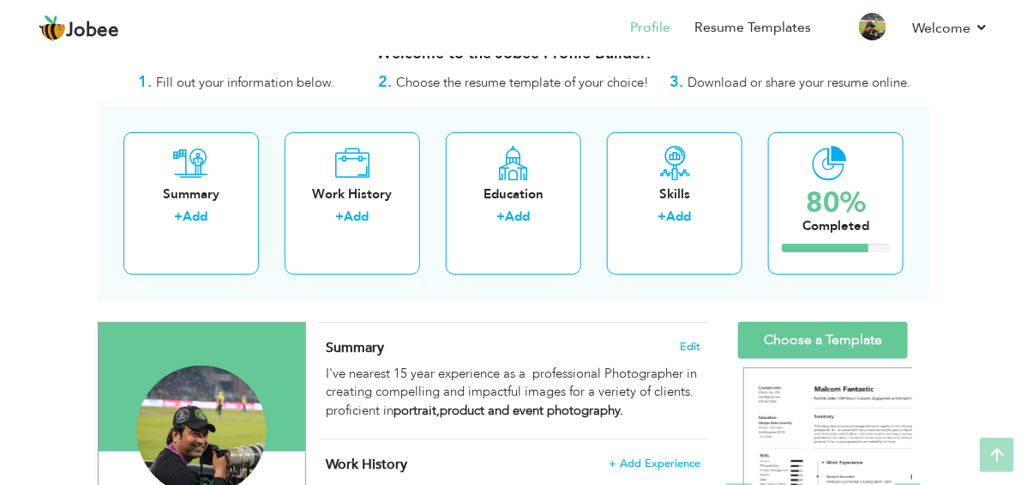
scroll to position [0, 0]
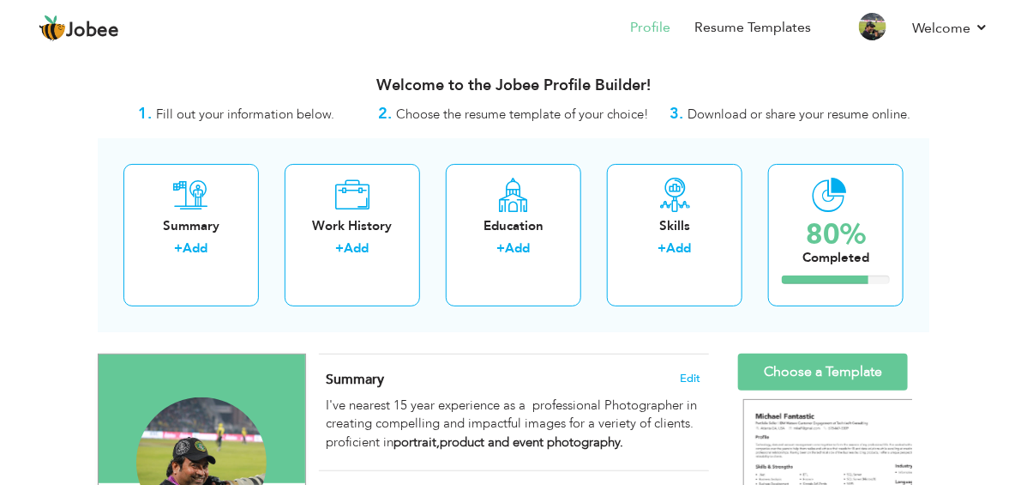
click at [533, 112] on span "Choose the resume template of your choice!" at bounding box center [522, 113] width 253 height 17
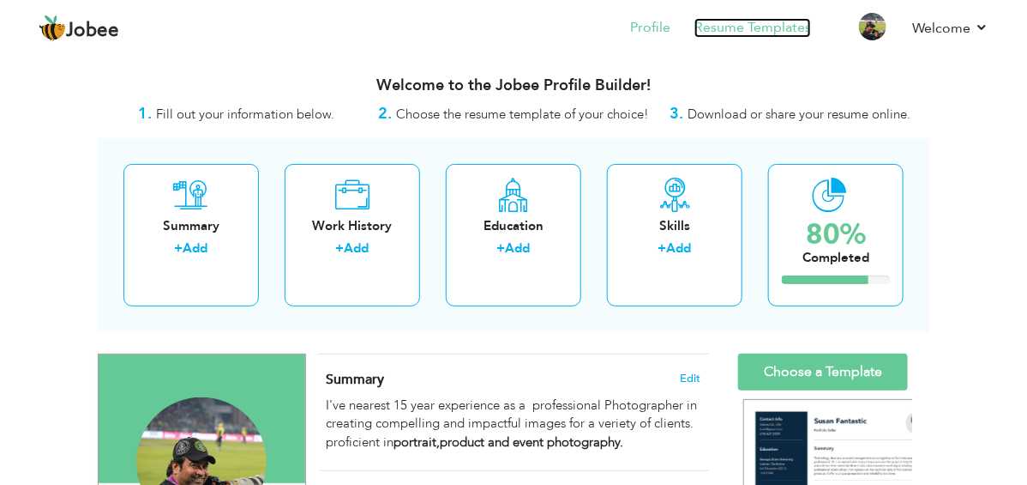
click at [739, 32] on link "Resume Templates" at bounding box center [753, 28] width 117 height 20
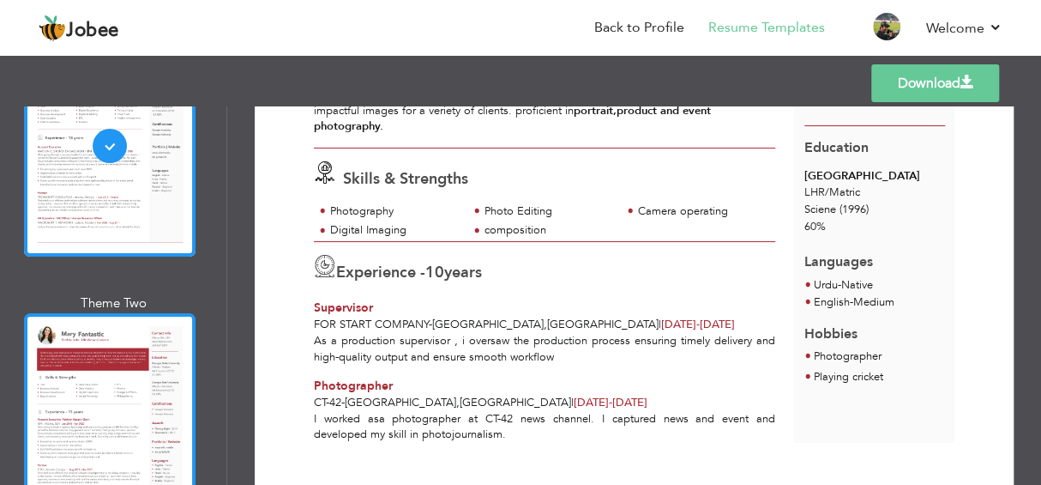
scroll to position [257, 0]
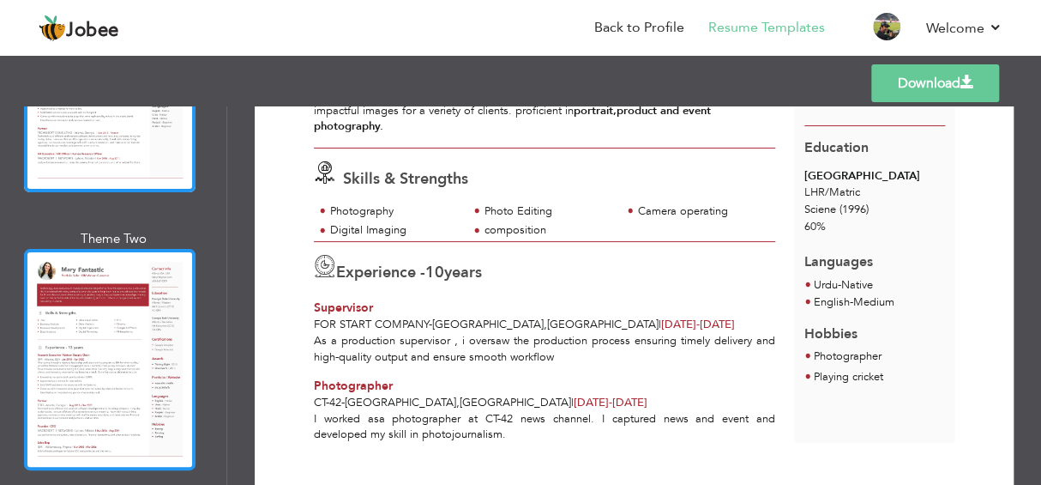
click at [105, 365] on div at bounding box center [110, 359] width 172 height 221
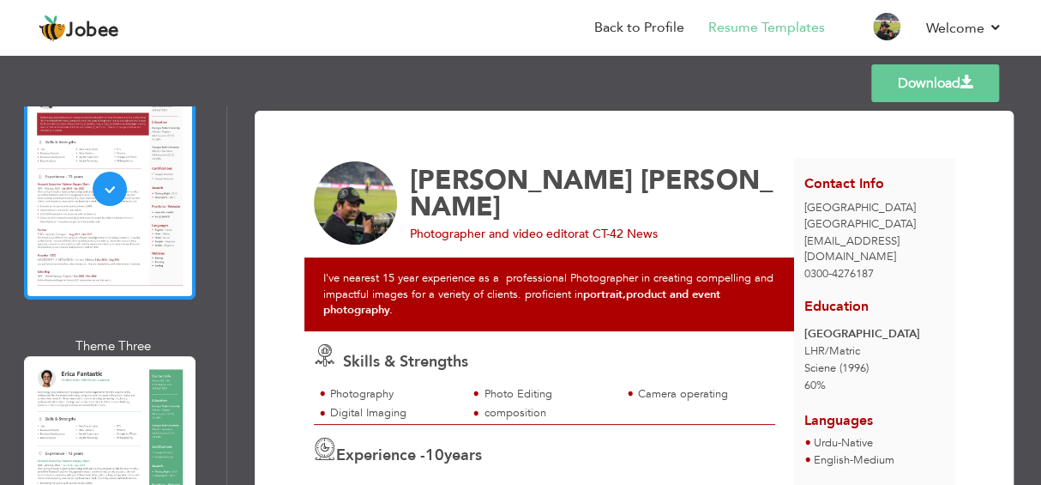
scroll to position [428, 0]
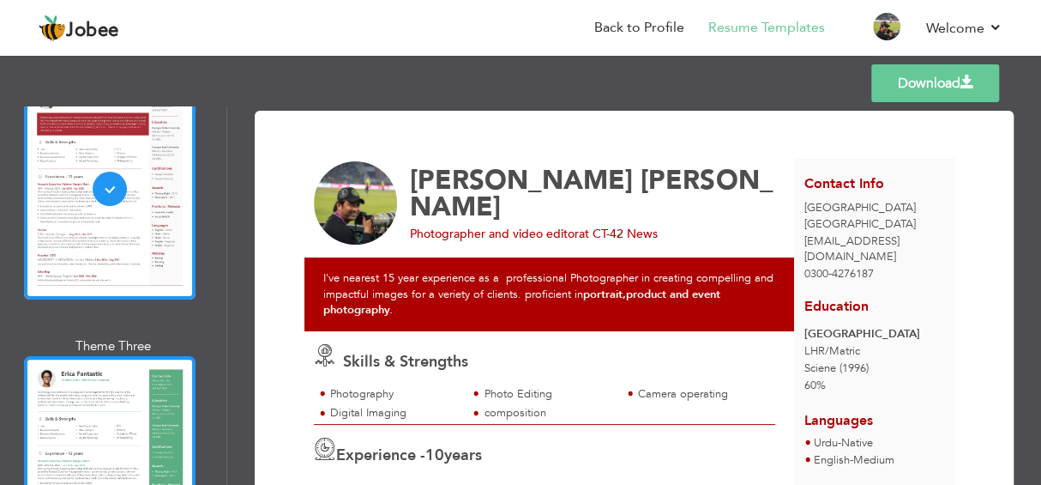
click at [124, 371] on div at bounding box center [110, 466] width 172 height 221
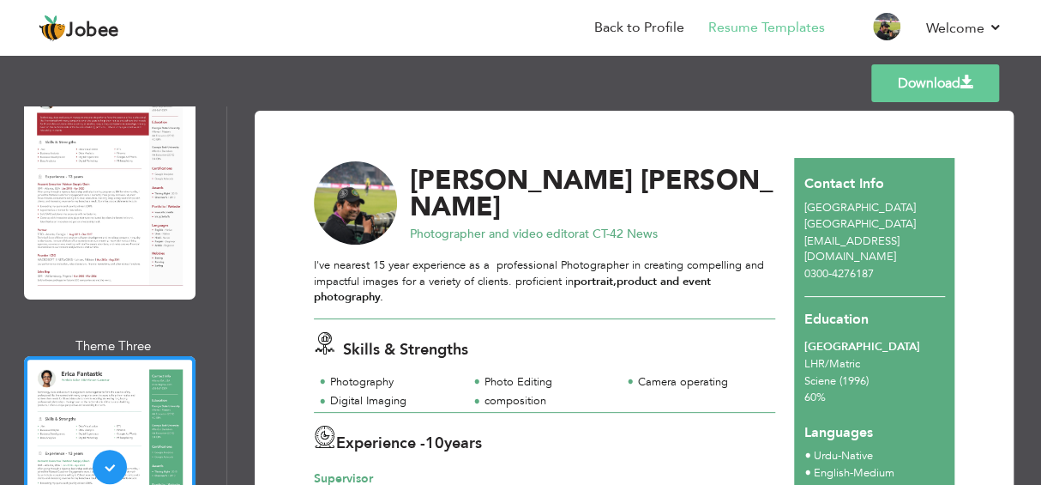
click at [385, 262] on div "I've nearest 15 year experience as a professional Photographer in creating comp…" at bounding box center [544, 281] width 461 height 48
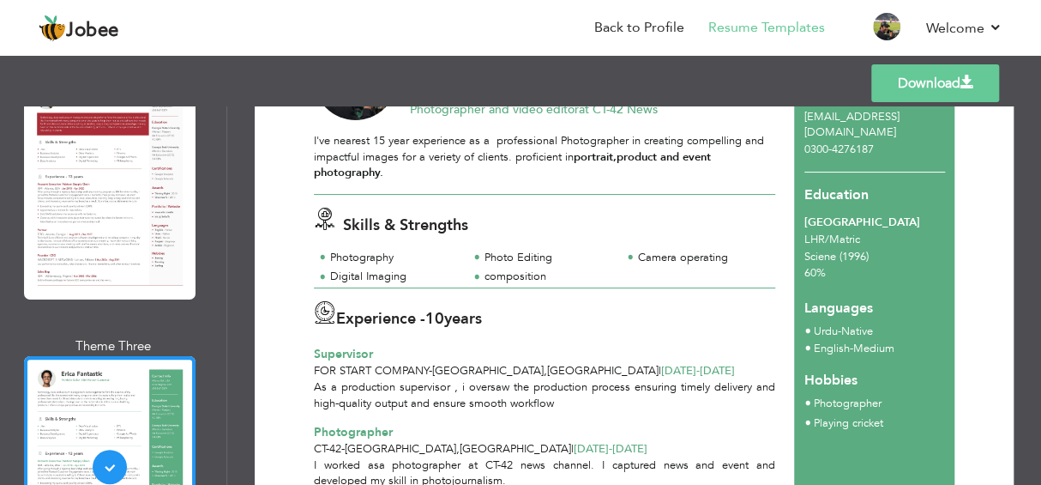
scroll to position [39, 0]
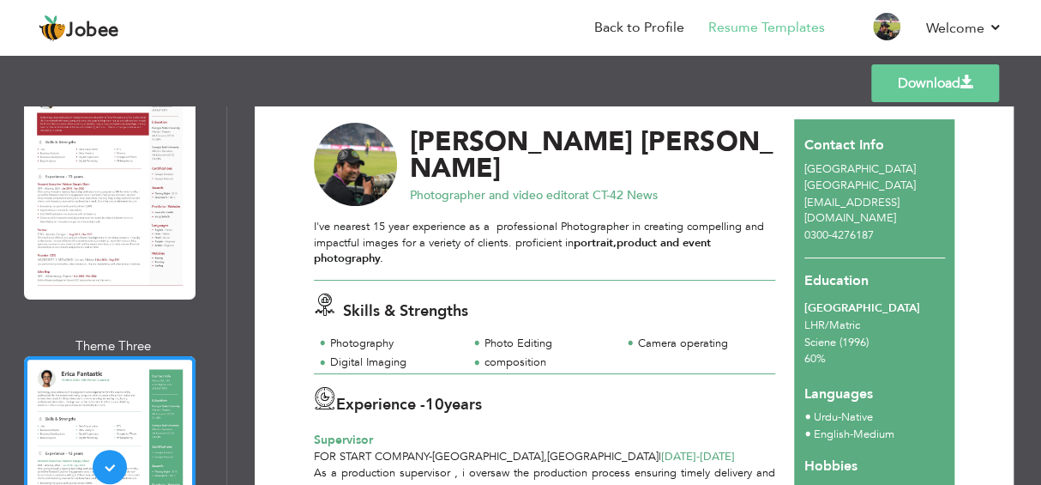
click at [954, 81] on link "Download" at bounding box center [935, 83] width 128 height 38
